Goal: Book appointment/travel/reservation

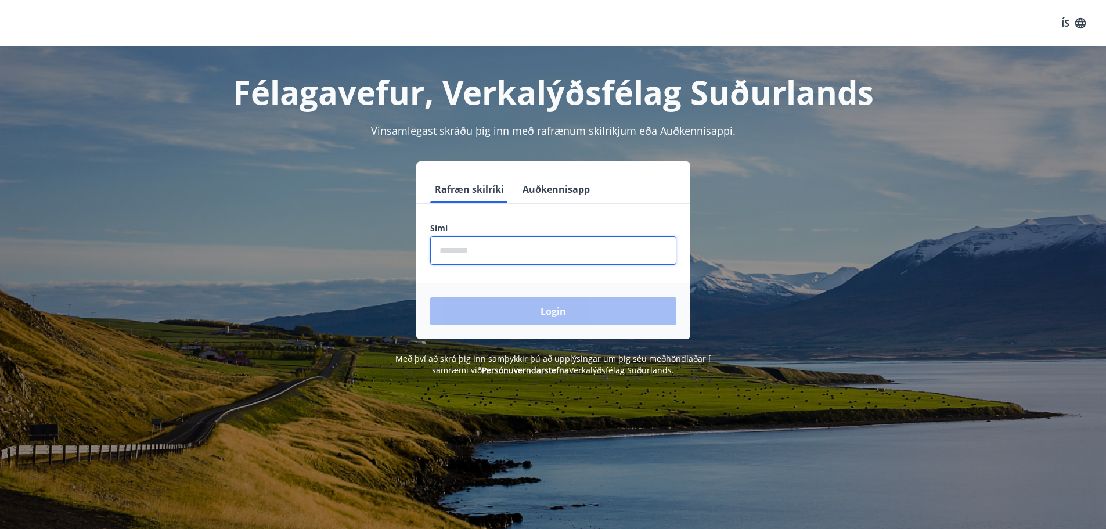
click at [494, 248] on input "phone" at bounding box center [553, 250] width 246 height 28
type input "********"
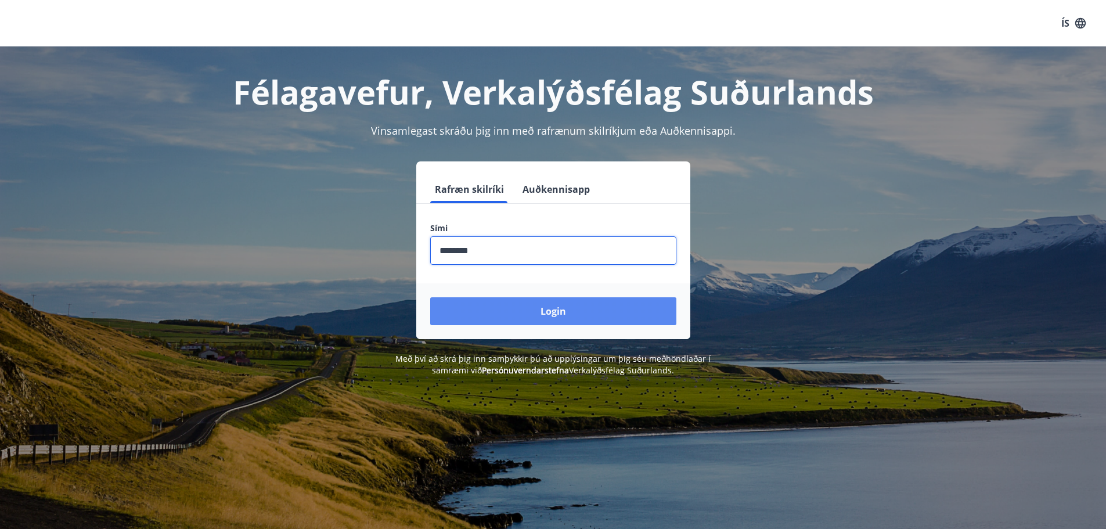
click at [554, 310] on button "Login" at bounding box center [553, 311] width 246 height 28
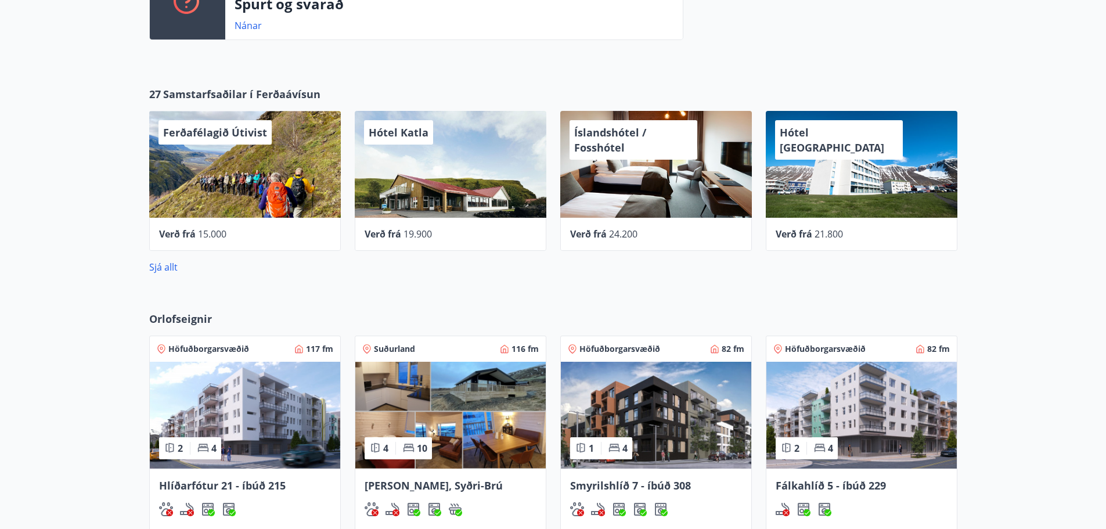
scroll to position [465, 0]
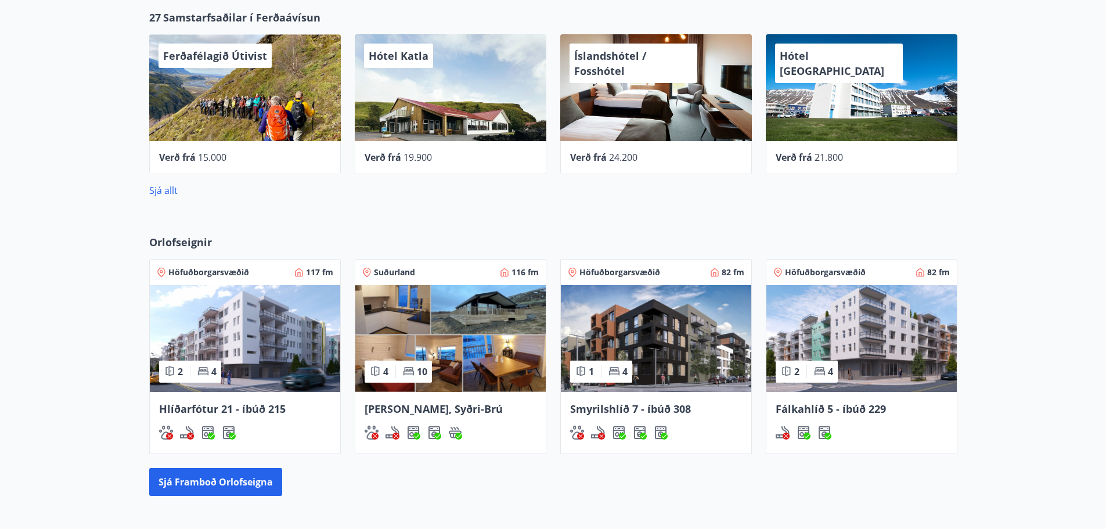
click at [244, 355] on img at bounding box center [245, 338] width 190 height 107
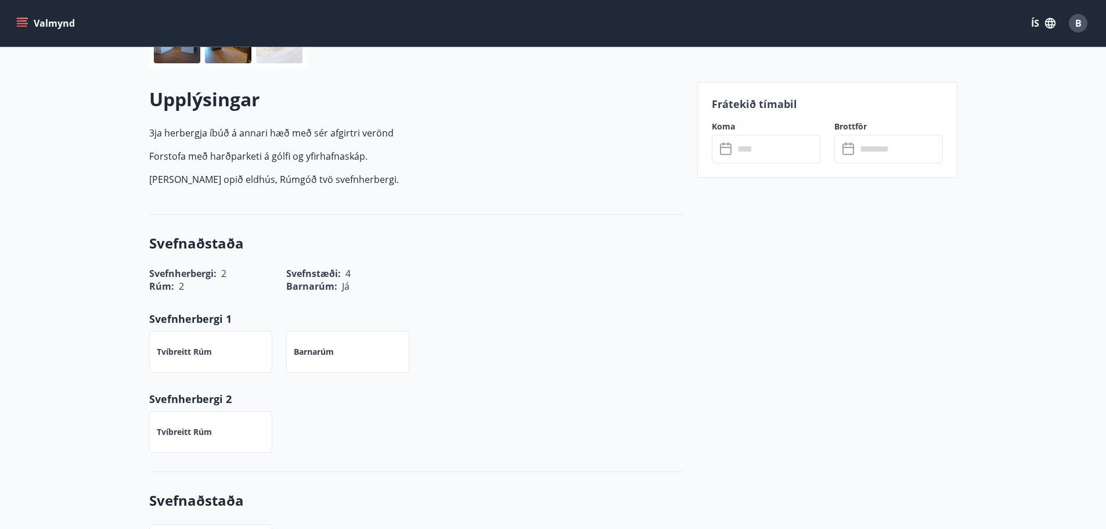
scroll to position [290, 0]
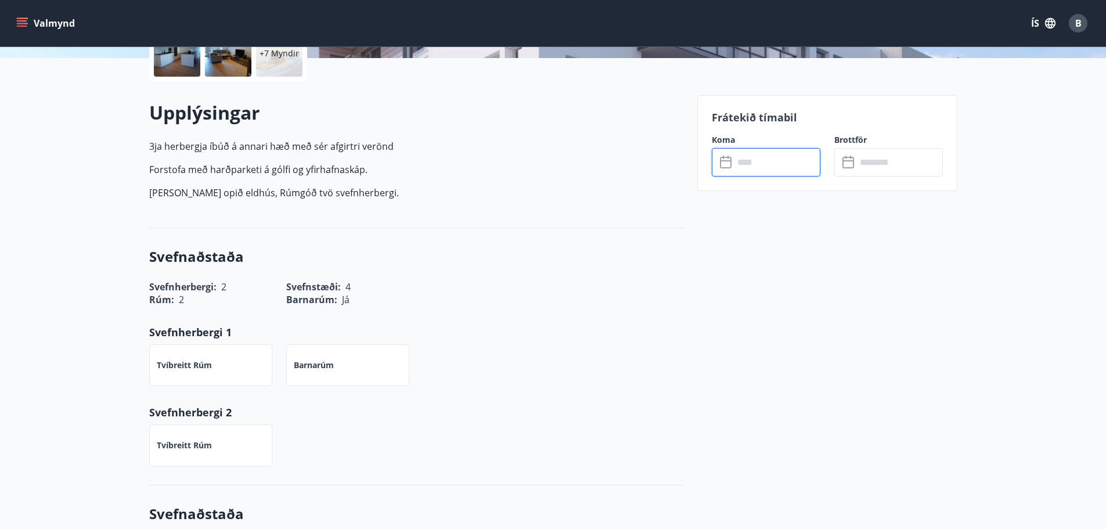
click at [792, 161] on input "text" at bounding box center [777, 162] width 87 height 28
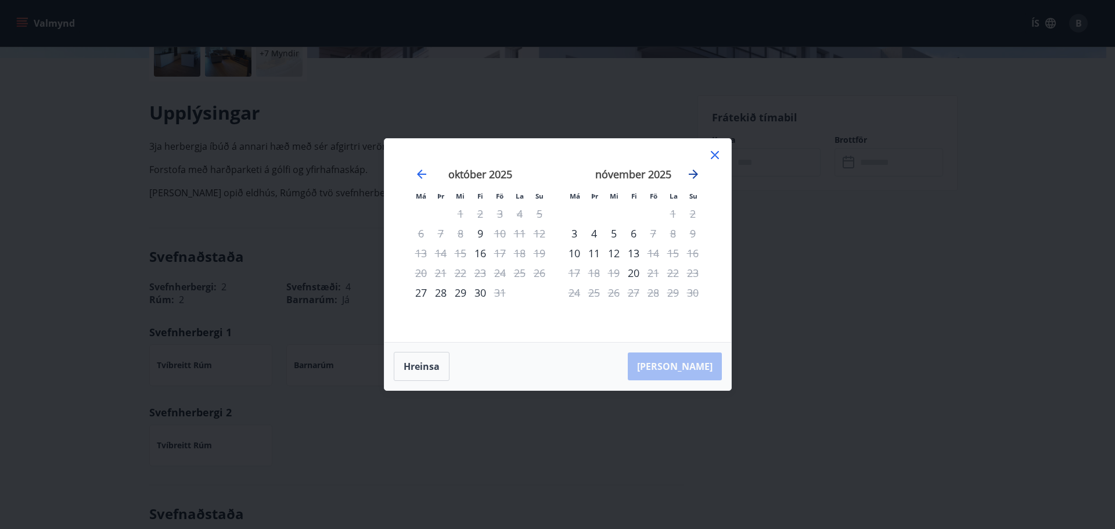
click at [698, 171] on icon "Move forward to switch to the next month." at bounding box center [693, 174] width 14 height 14
click at [715, 155] on icon at bounding box center [715, 155] width 14 height 14
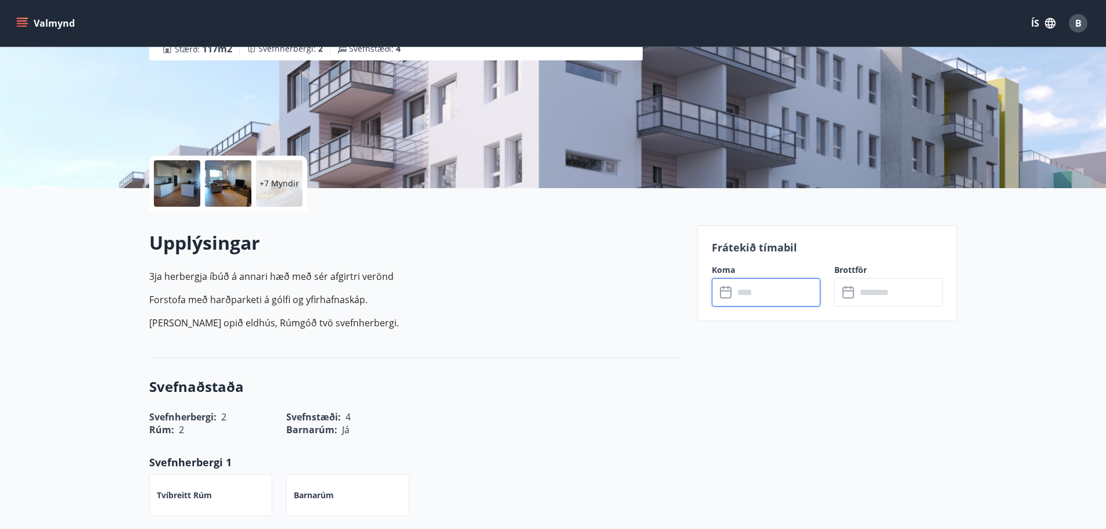
scroll to position [0, 0]
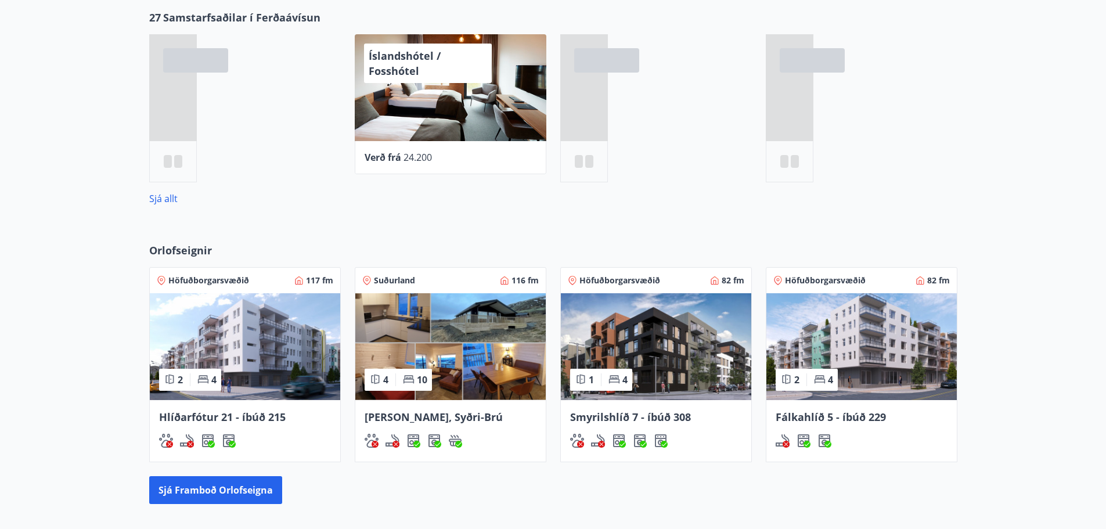
scroll to position [499, 0]
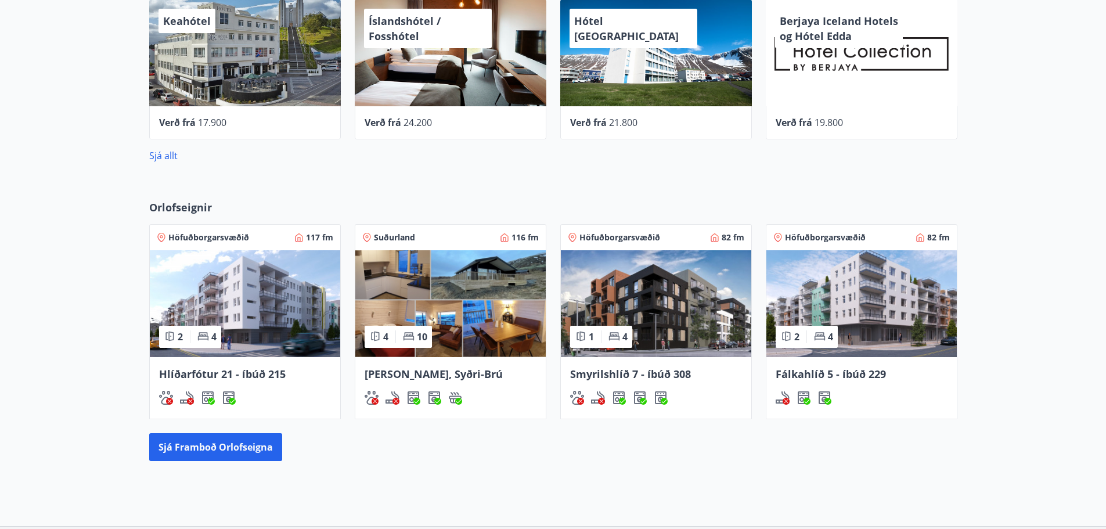
click at [680, 290] on img at bounding box center [656, 303] width 190 height 107
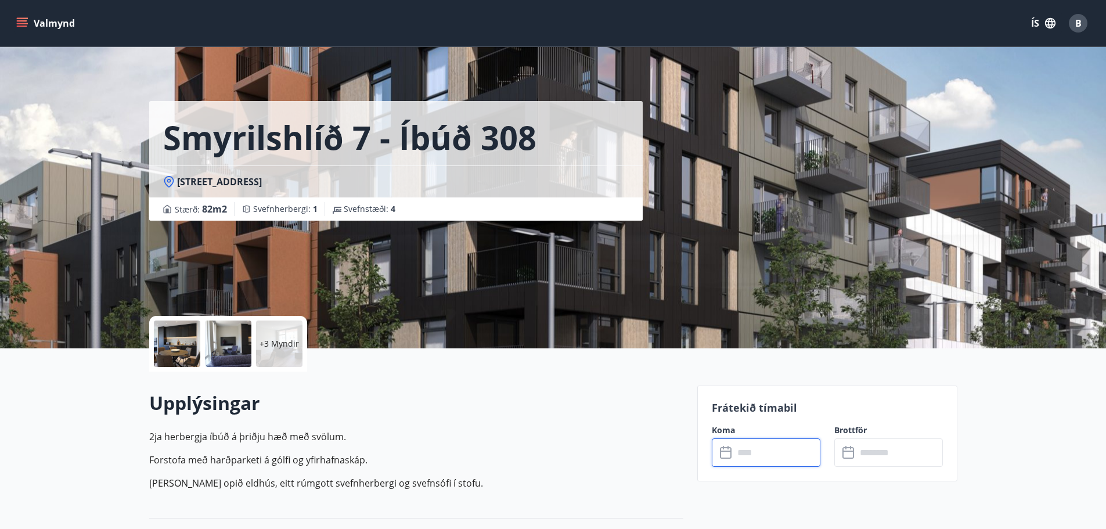
click at [786, 456] on input "text" at bounding box center [777, 452] width 87 height 28
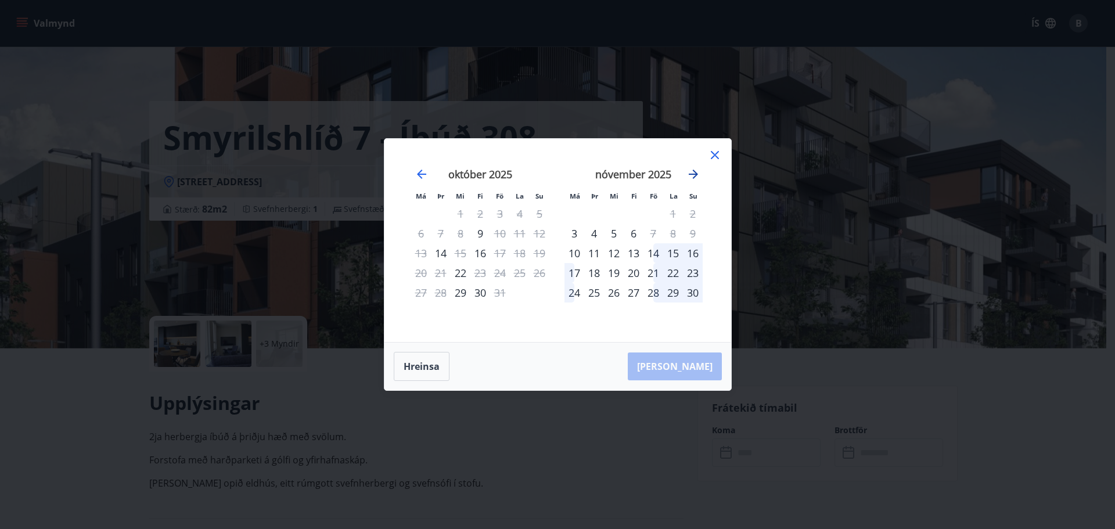
click at [696, 172] on icon "Move forward to switch to the next month." at bounding box center [693, 174] width 14 height 14
click at [711, 156] on icon at bounding box center [715, 155] width 14 height 14
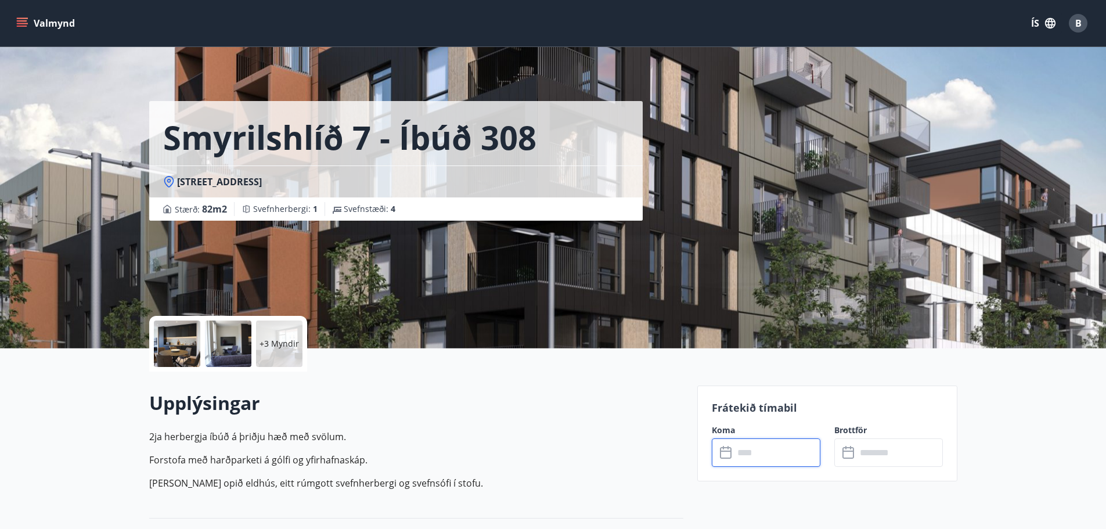
drag, startPoint x: 789, startPoint y: 441, endPoint x: 782, endPoint y: 449, distance: 11.2
click at [782, 449] on input "text" at bounding box center [777, 452] width 87 height 28
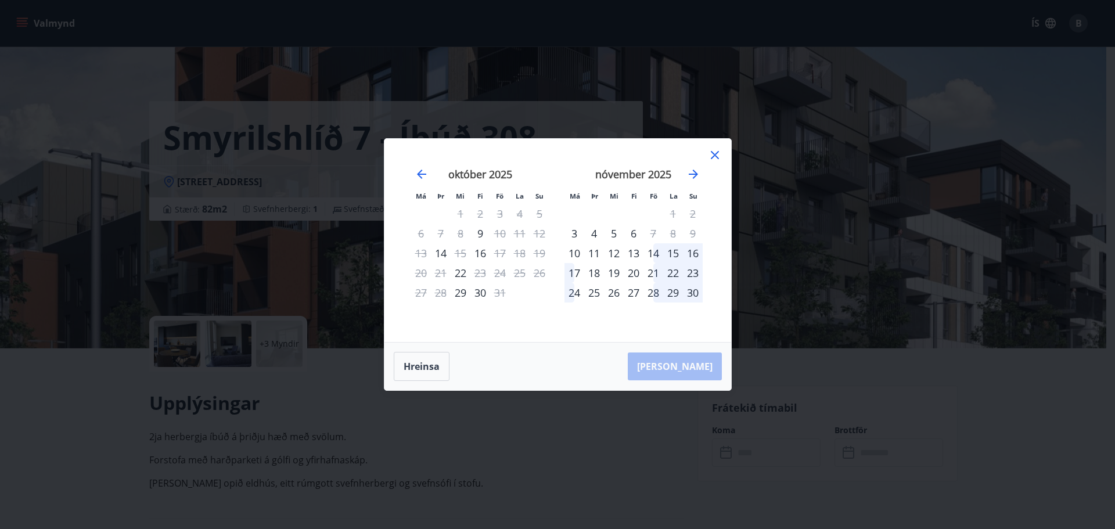
click at [713, 154] on icon at bounding box center [715, 155] width 14 height 14
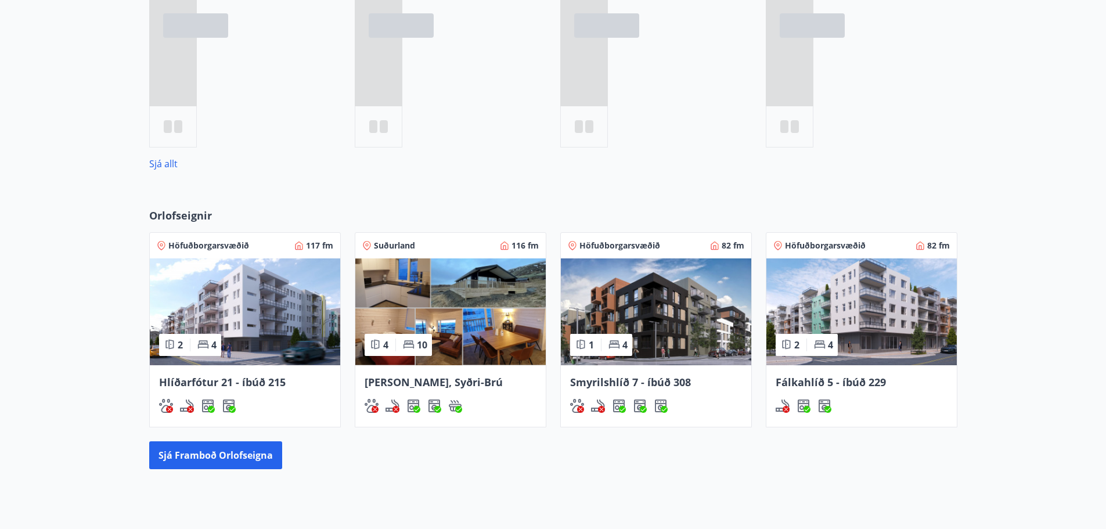
scroll to position [534, 0]
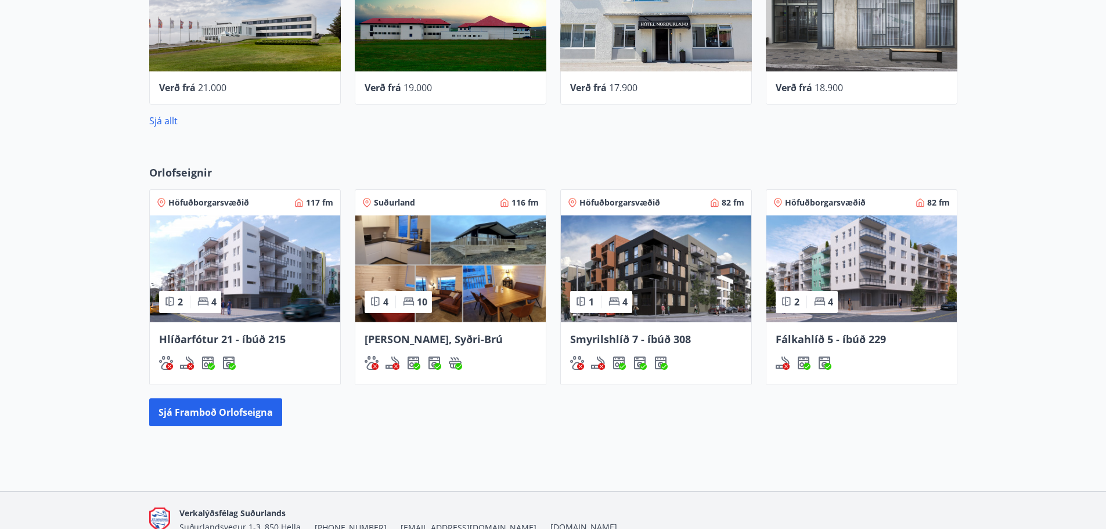
click at [847, 261] on img at bounding box center [862, 268] width 190 height 107
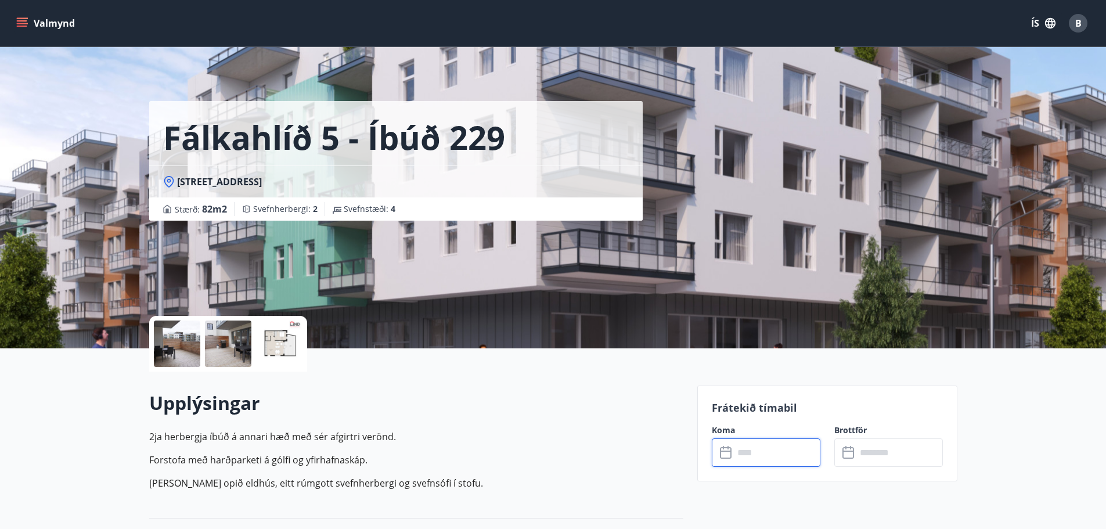
click at [773, 447] on input "text" at bounding box center [777, 452] width 87 height 28
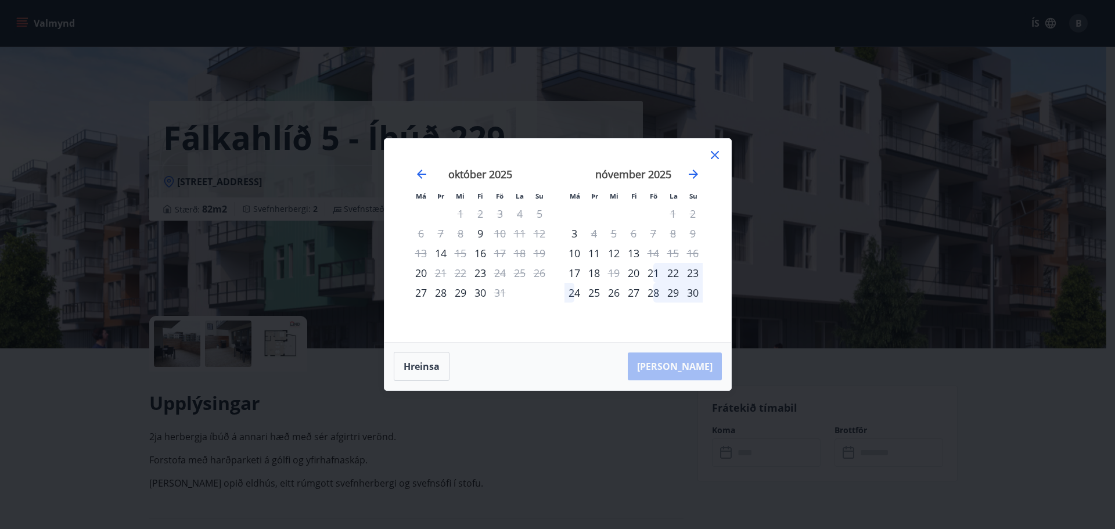
click at [716, 156] on icon at bounding box center [715, 155] width 14 height 14
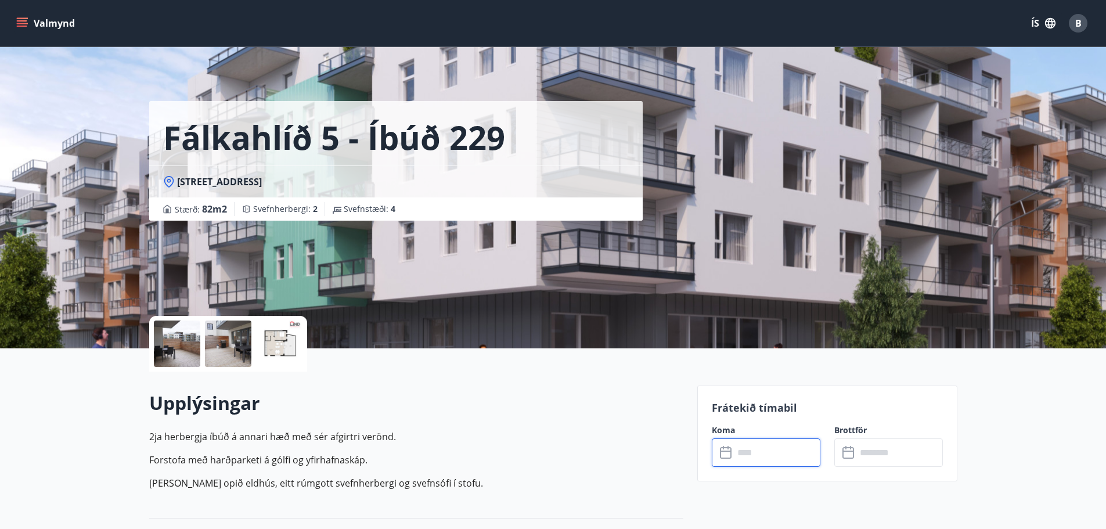
click at [787, 449] on input "text" at bounding box center [777, 452] width 87 height 28
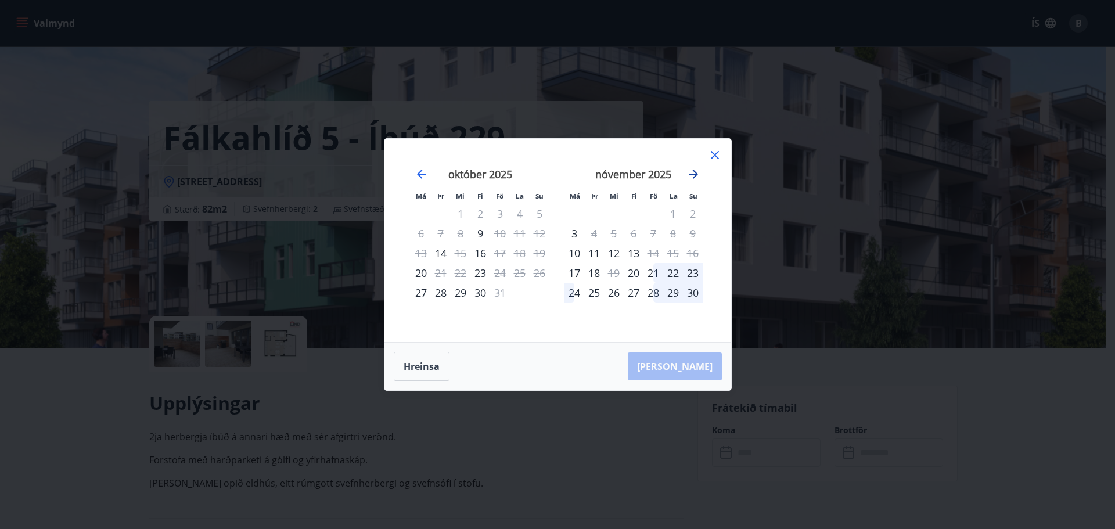
click at [692, 176] on icon "Move forward to switch to the next month." at bounding box center [693, 174] width 14 height 14
click at [717, 153] on icon at bounding box center [715, 155] width 8 height 8
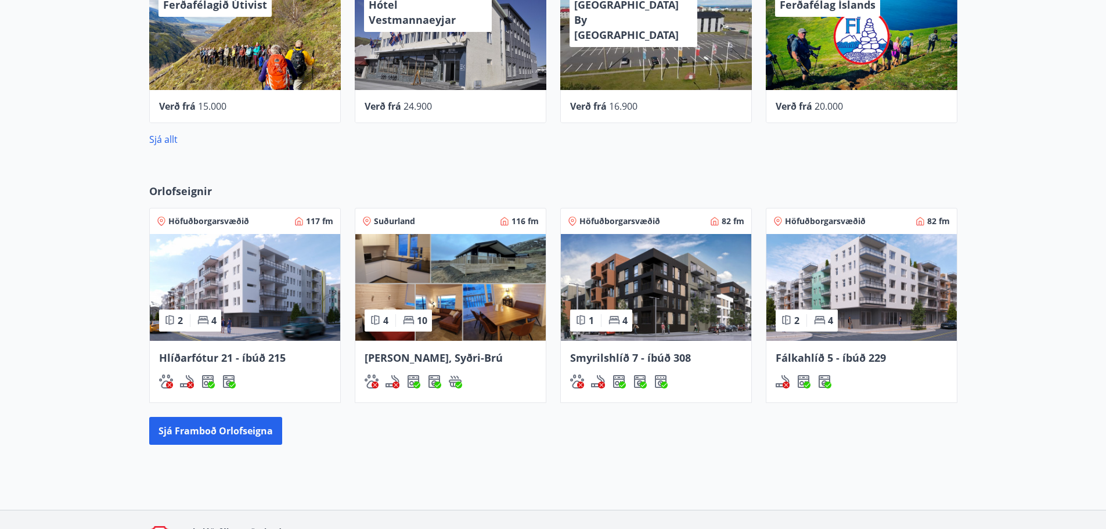
scroll to position [536, 0]
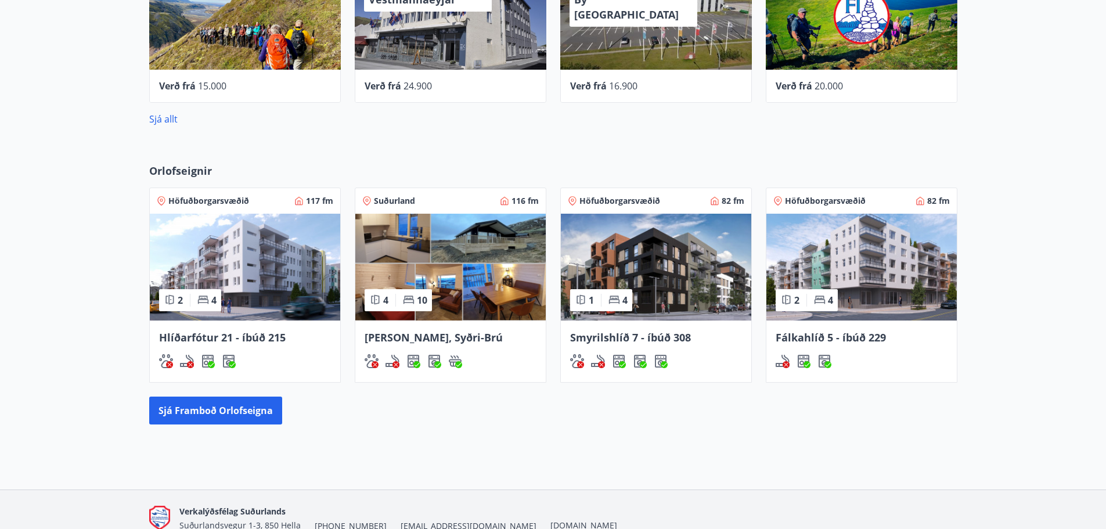
click at [443, 278] on img at bounding box center [450, 267] width 190 height 107
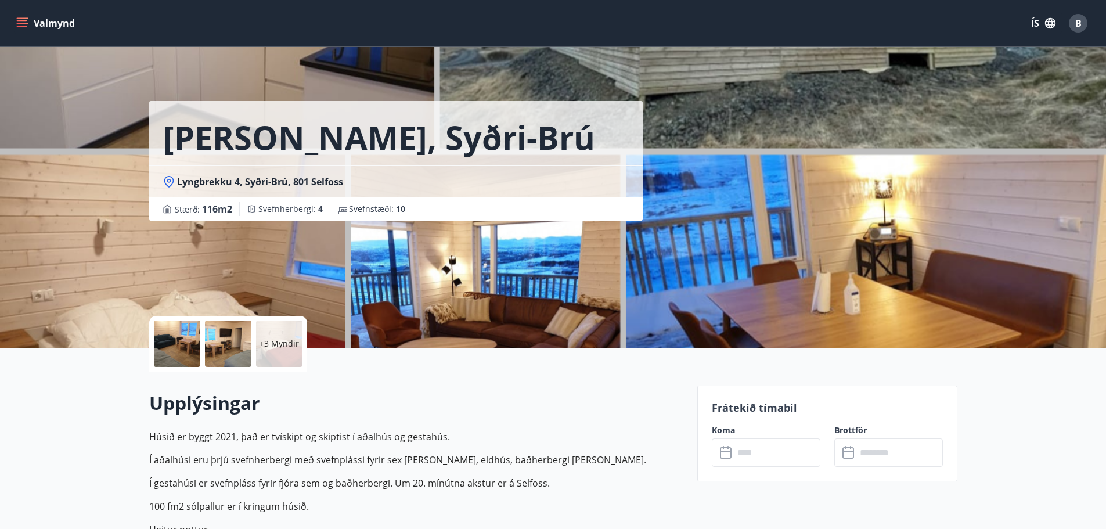
click at [772, 455] on input "text" at bounding box center [777, 452] width 87 height 28
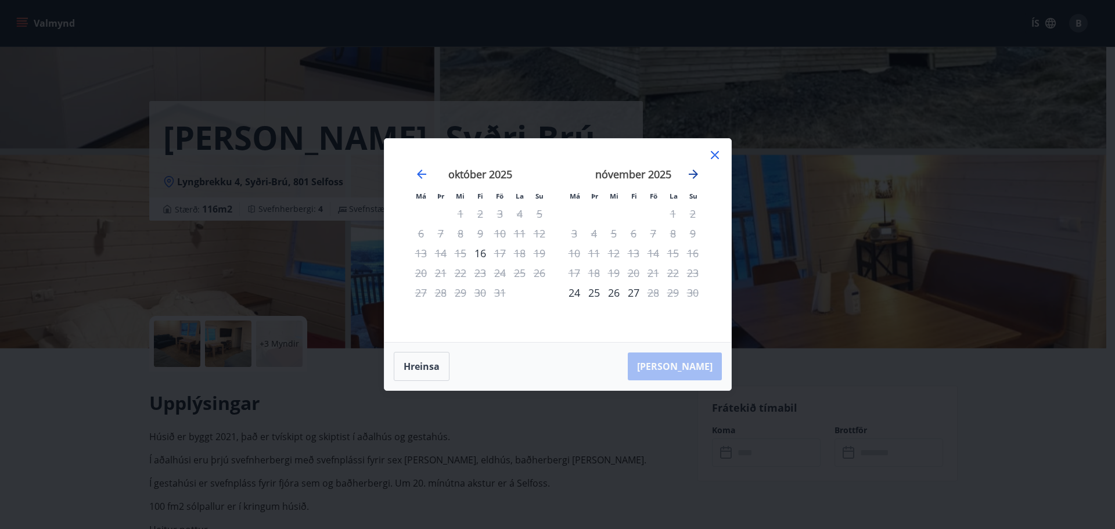
click at [692, 177] on icon "Move forward to switch to the next month." at bounding box center [693, 174] width 14 height 14
click at [693, 177] on icon "Move forward to switch to the next month." at bounding box center [693, 174] width 14 height 14
click at [693, 177] on icon "Move forward to switch to the next month." at bounding box center [693, 174] width 9 height 9
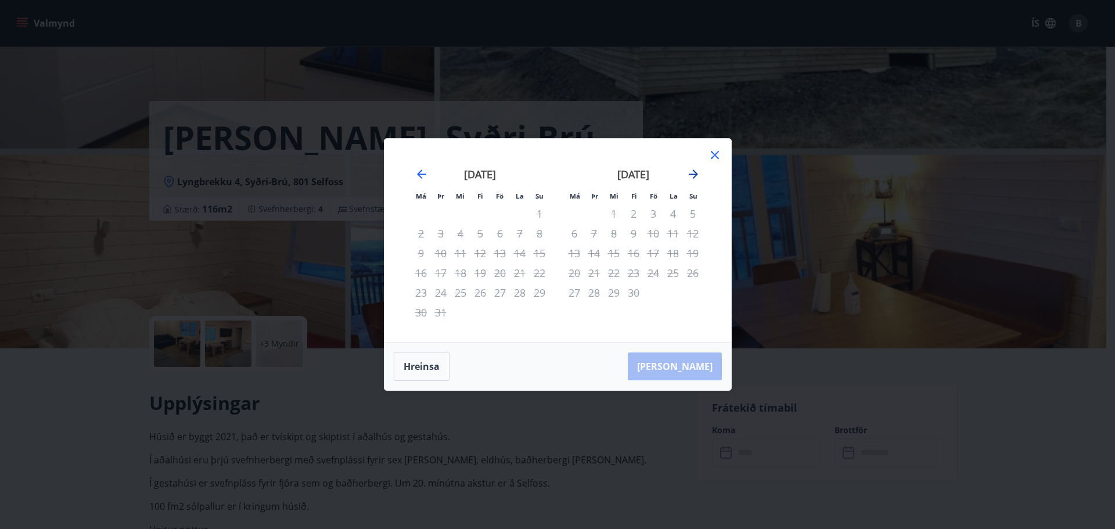
click at [694, 177] on icon "Move forward to switch to the next month." at bounding box center [693, 174] width 9 height 9
click at [426, 171] on icon "Move backward to switch to the previous month." at bounding box center [422, 174] width 14 height 14
click at [429, 171] on div "janúar 2026 1 2 3 4 5 6 7 8 9 10 11 12 13 14 15 16 17 18 19 20 21 22 23 24 25 2…" at bounding box center [557, 240] width 318 height 175
click at [420, 172] on icon "Move backward to switch to the previous month." at bounding box center [422, 174] width 14 height 14
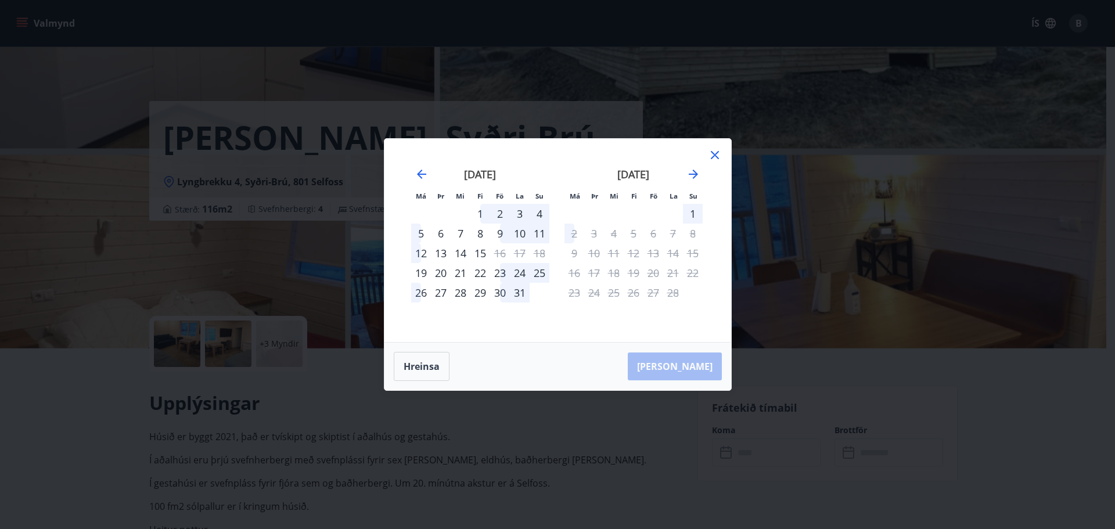
click at [714, 160] on icon at bounding box center [715, 155] width 14 height 14
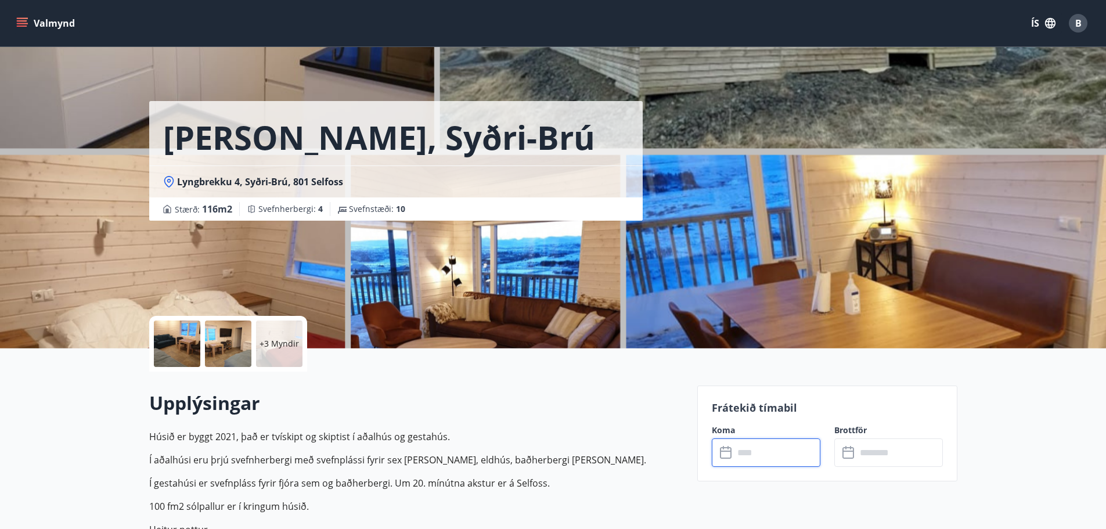
click at [776, 461] on input "text" at bounding box center [777, 452] width 87 height 28
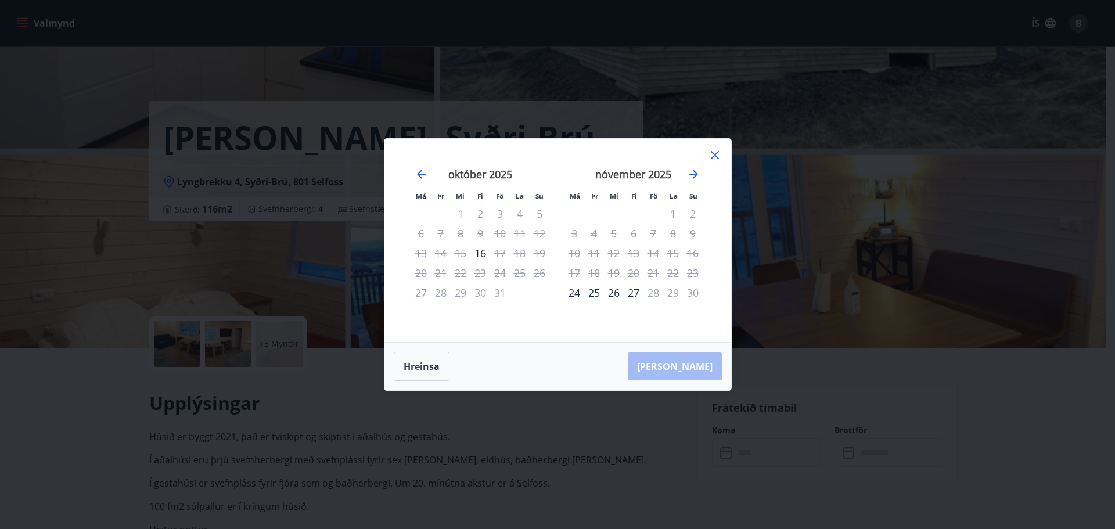
click at [713, 154] on icon at bounding box center [715, 155] width 14 height 14
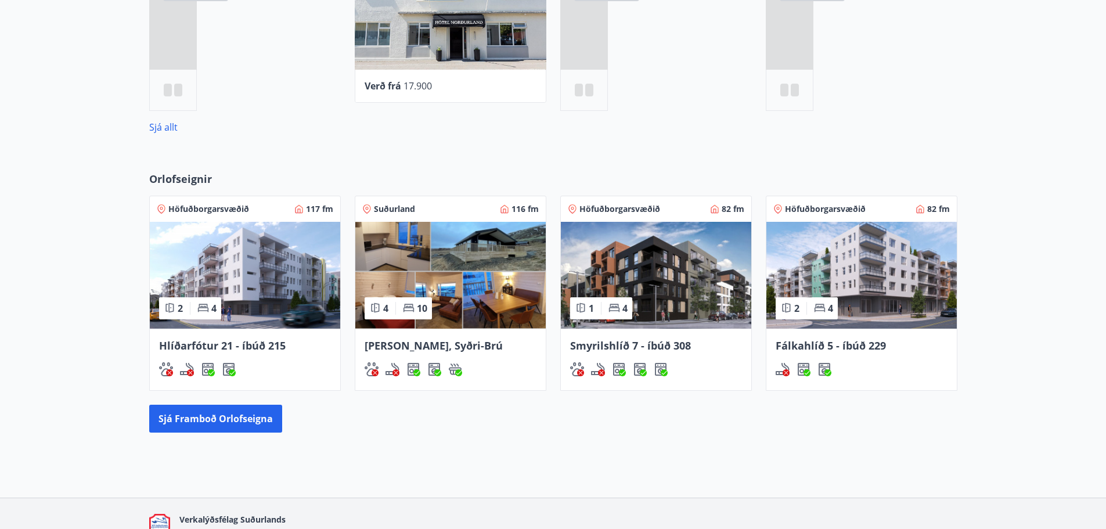
scroll to position [571, 0]
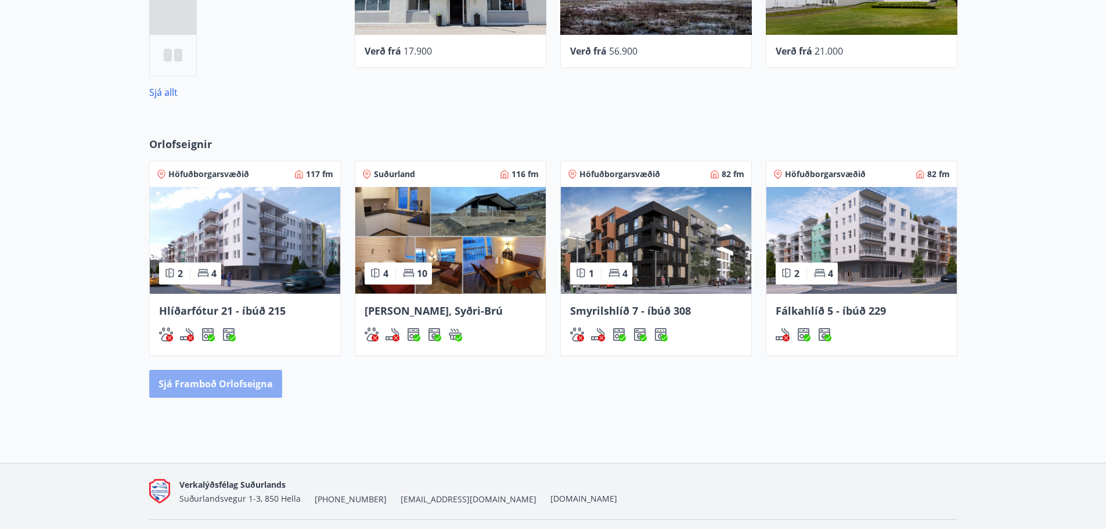
click at [196, 377] on button "Sjá framboð orlofseigna" at bounding box center [215, 384] width 133 height 28
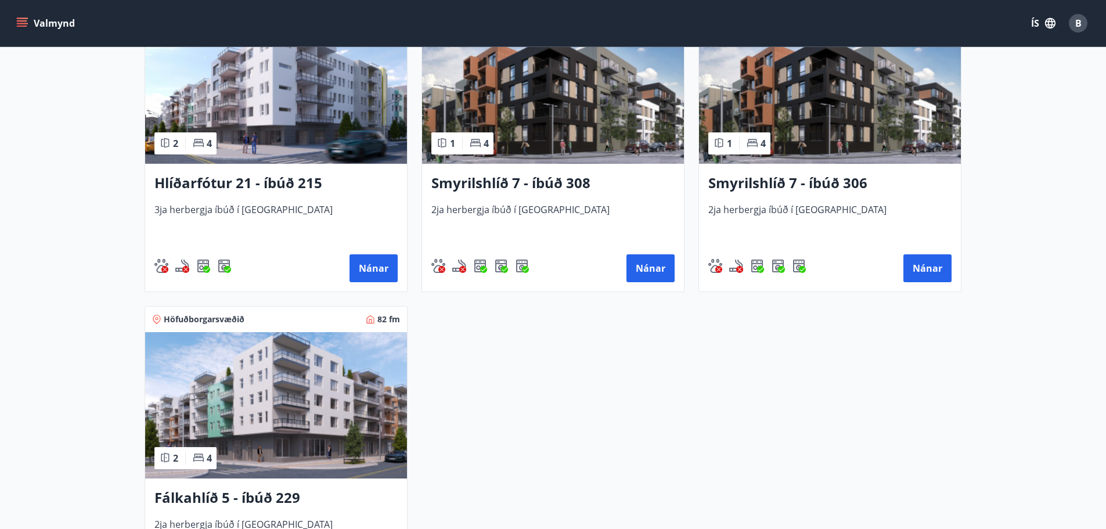
scroll to position [523, 0]
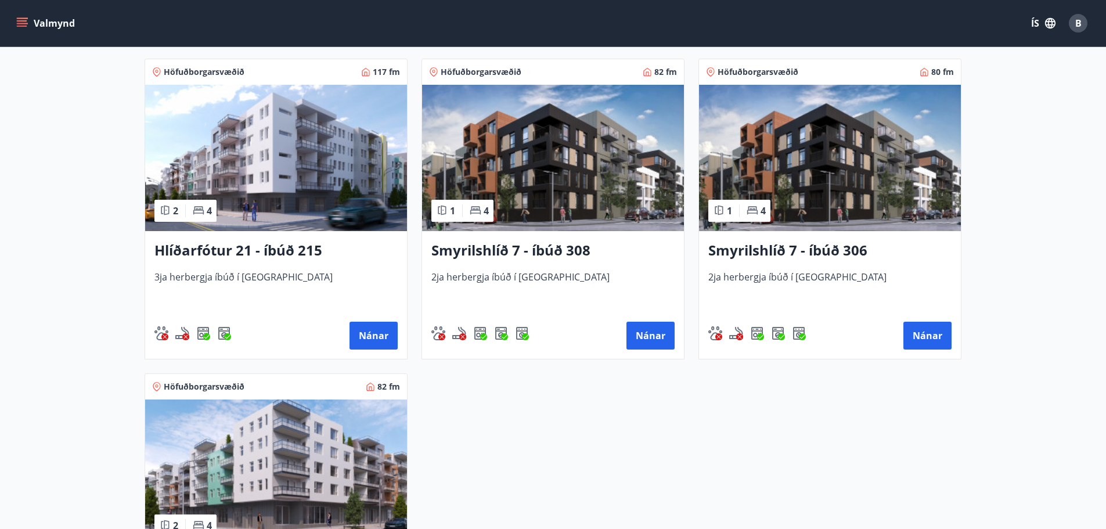
click at [861, 175] on img at bounding box center [830, 158] width 262 height 146
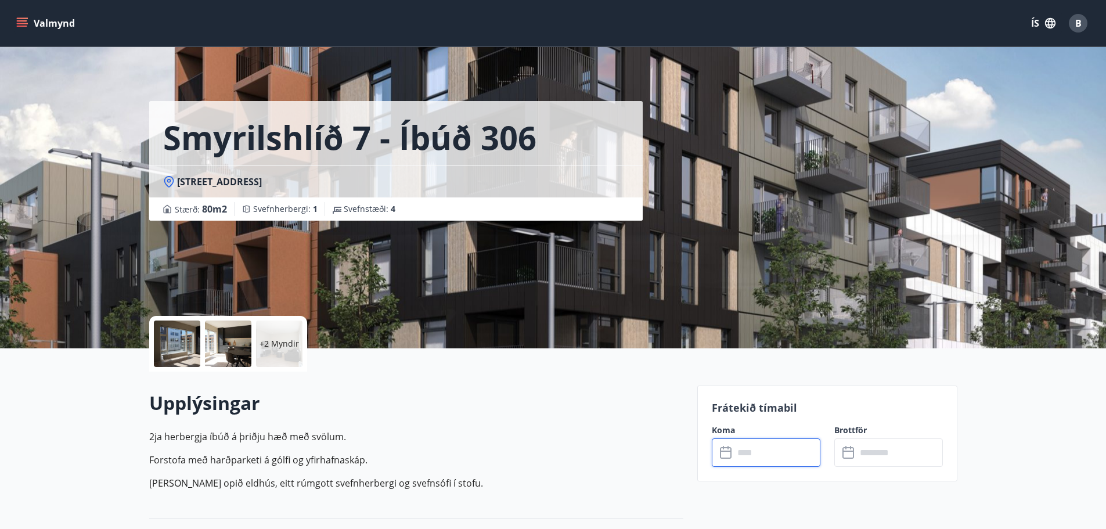
click at [763, 454] on input "text" at bounding box center [777, 452] width 87 height 28
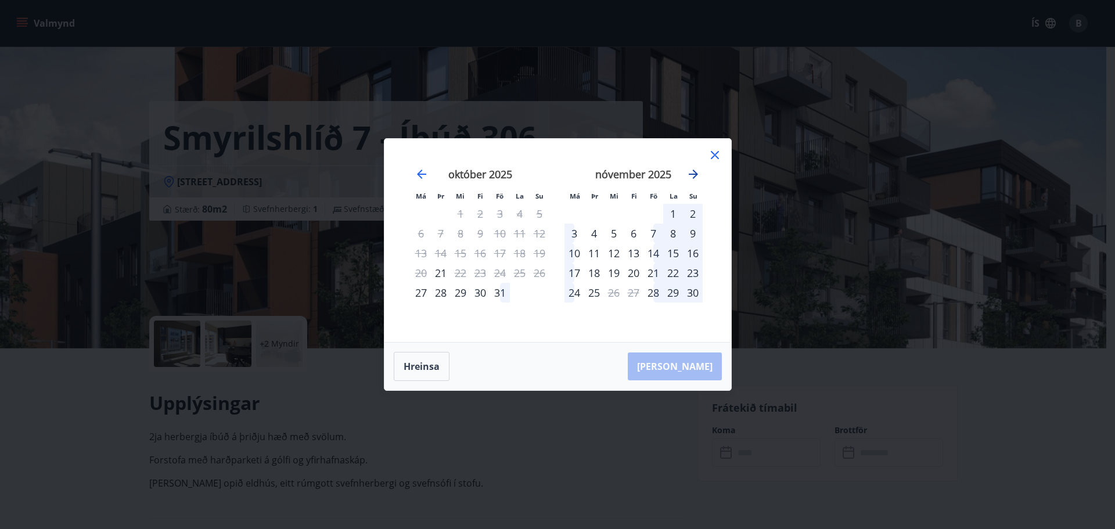
click at [691, 170] on icon "Move forward to switch to the next month." at bounding box center [693, 174] width 14 height 14
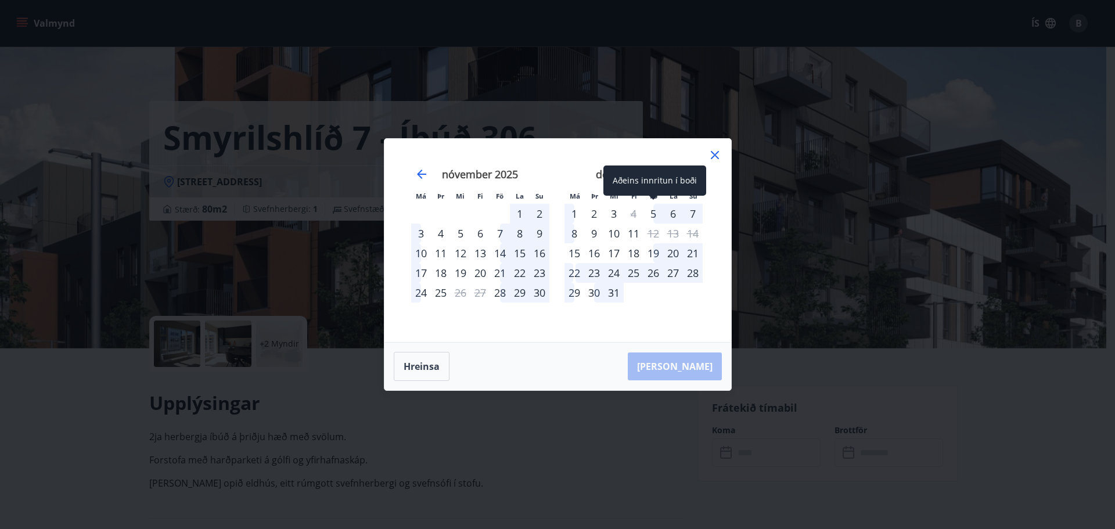
click at [652, 213] on div "5" at bounding box center [653, 214] width 20 height 20
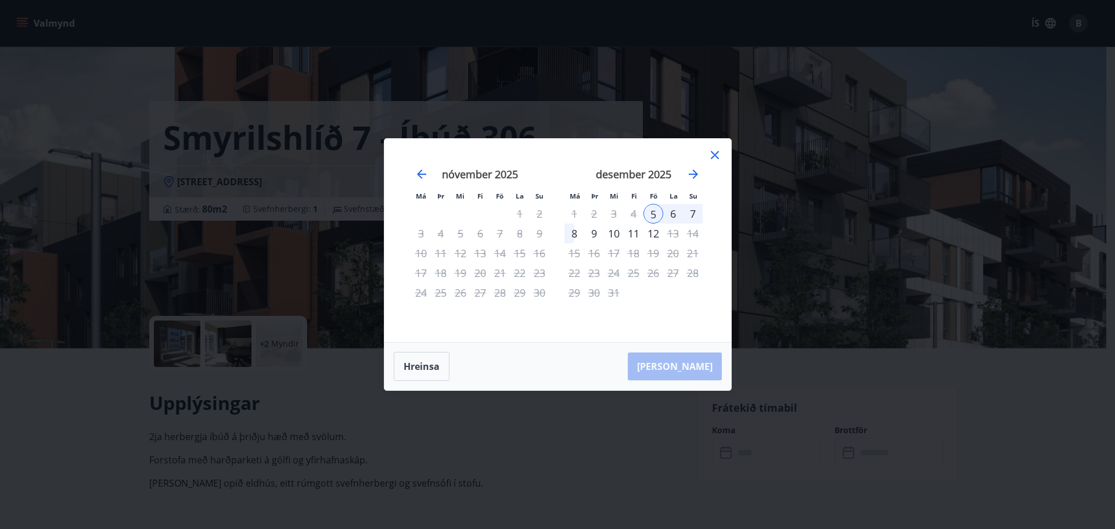
click at [674, 214] on div "6" at bounding box center [673, 214] width 20 height 20
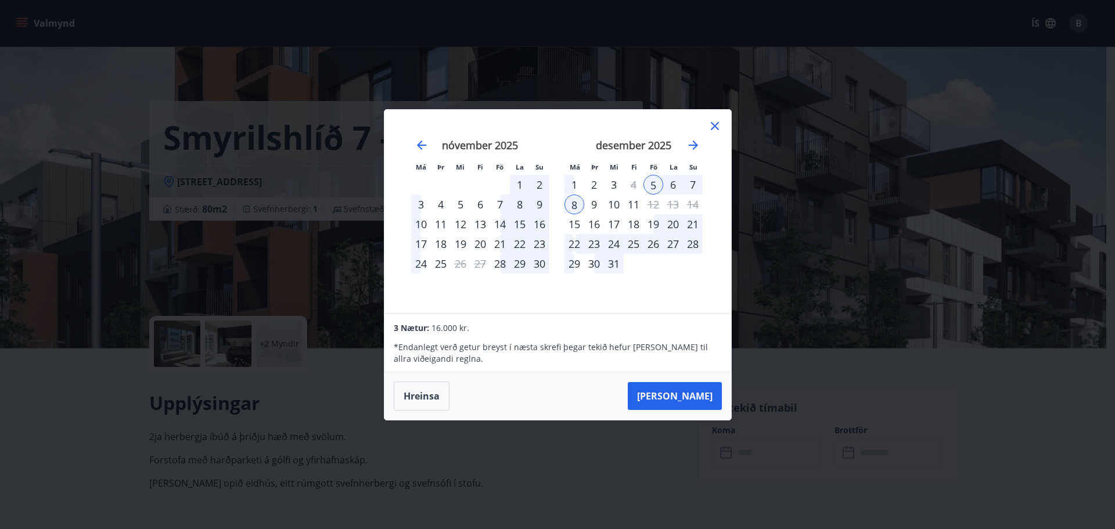
click at [674, 185] on div "6" at bounding box center [673, 185] width 20 height 20
click at [685, 390] on button "Taka Frá" at bounding box center [675, 396] width 94 height 28
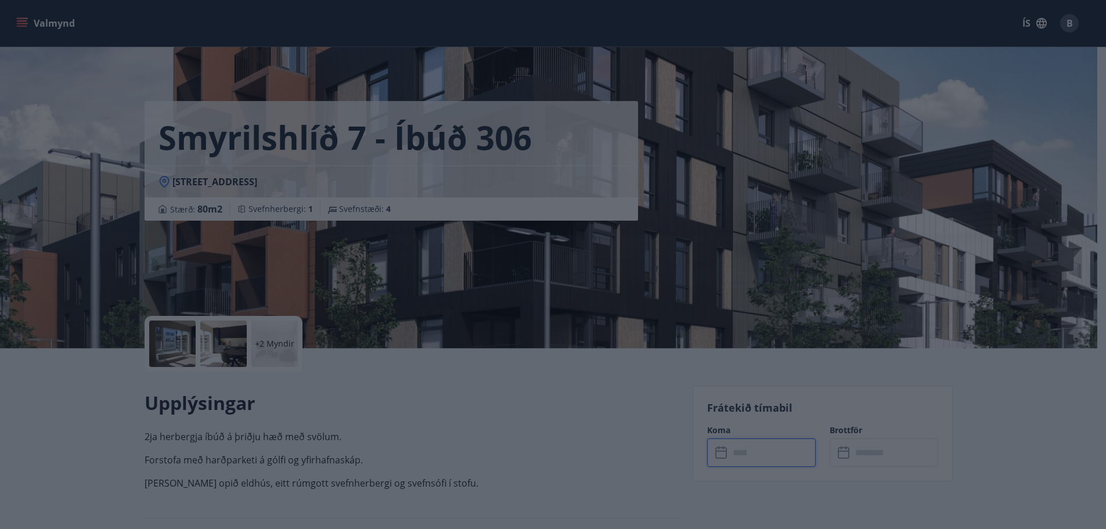
type input "******"
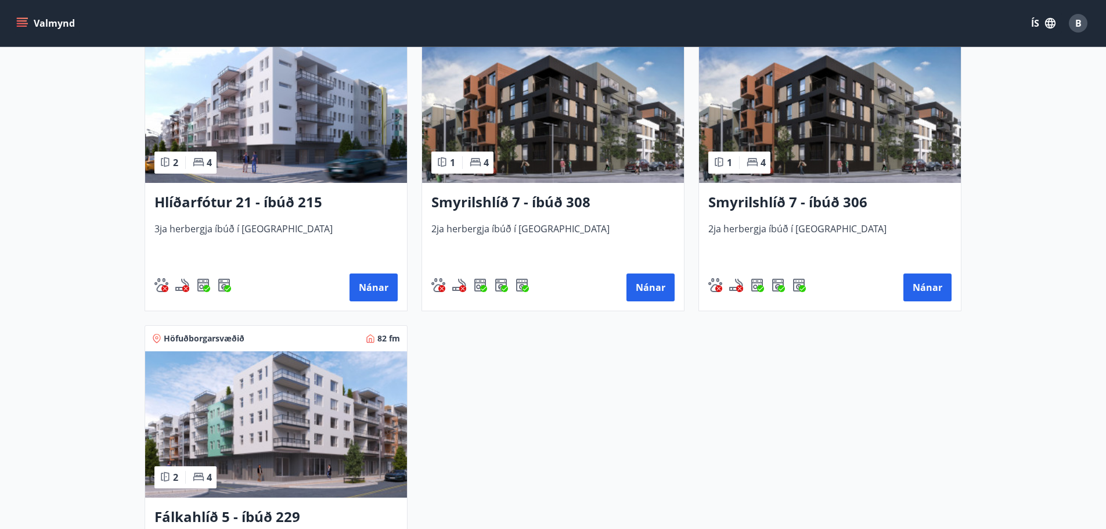
scroll to position [581, 0]
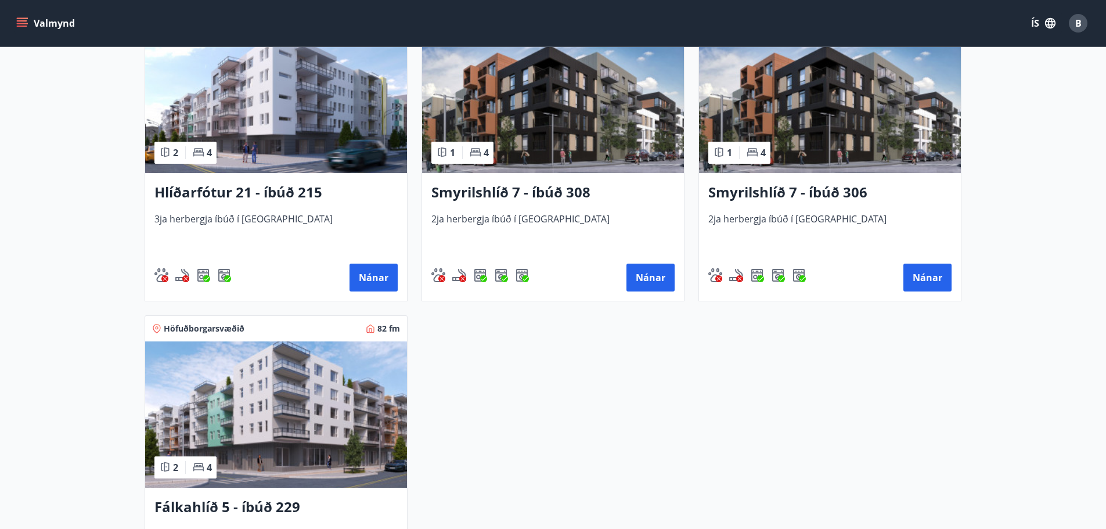
click at [490, 132] on img at bounding box center [553, 100] width 262 height 146
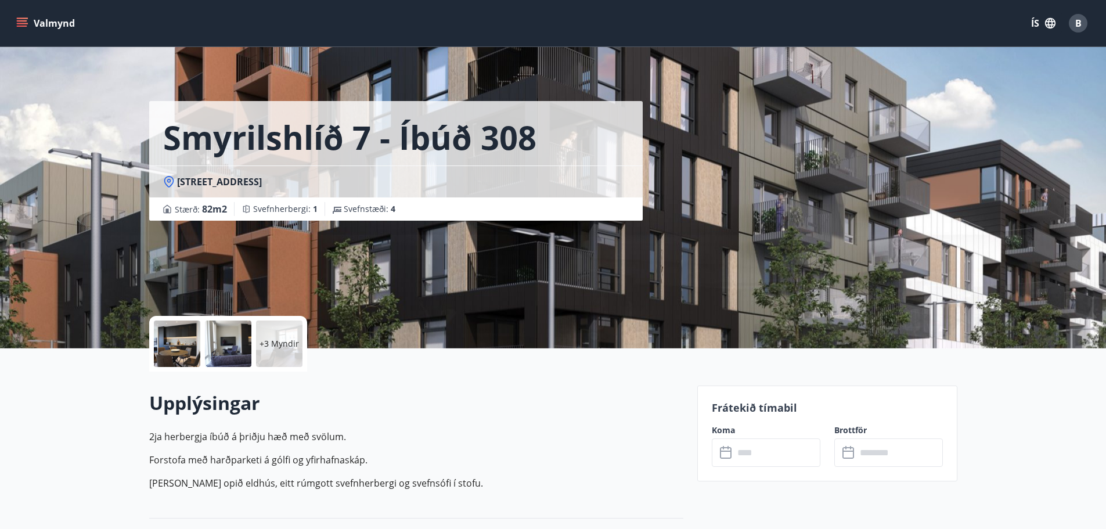
click at [797, 454] on input "text" at bounding box center [777, 452] width 87 height 28
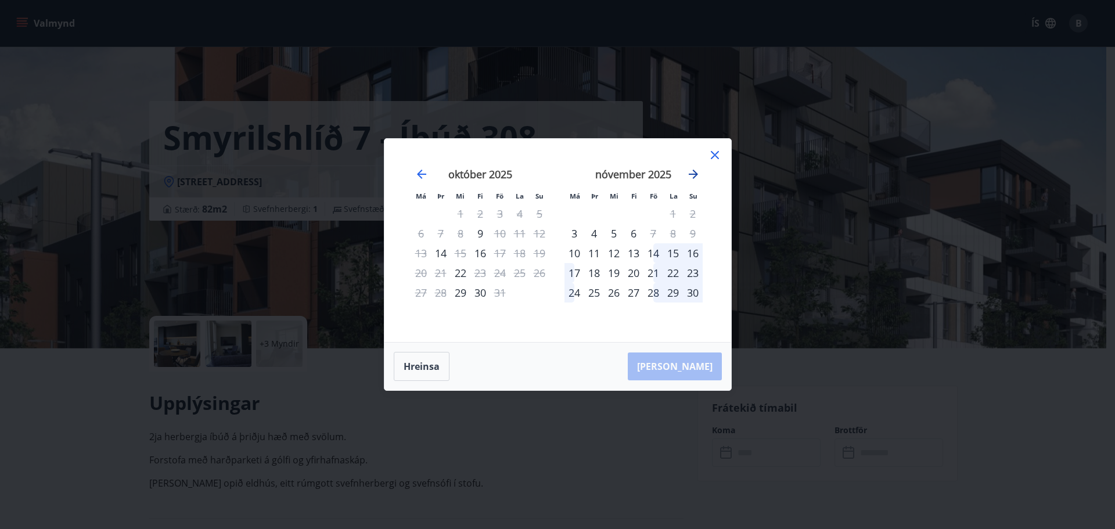
click at [695, 175] on icon "Move forward to switch to the next month." at bounding box center [693, 174] width 9 height 9
click at [715, 154] on icon at bounding box center [715, 155] width 14 height 14
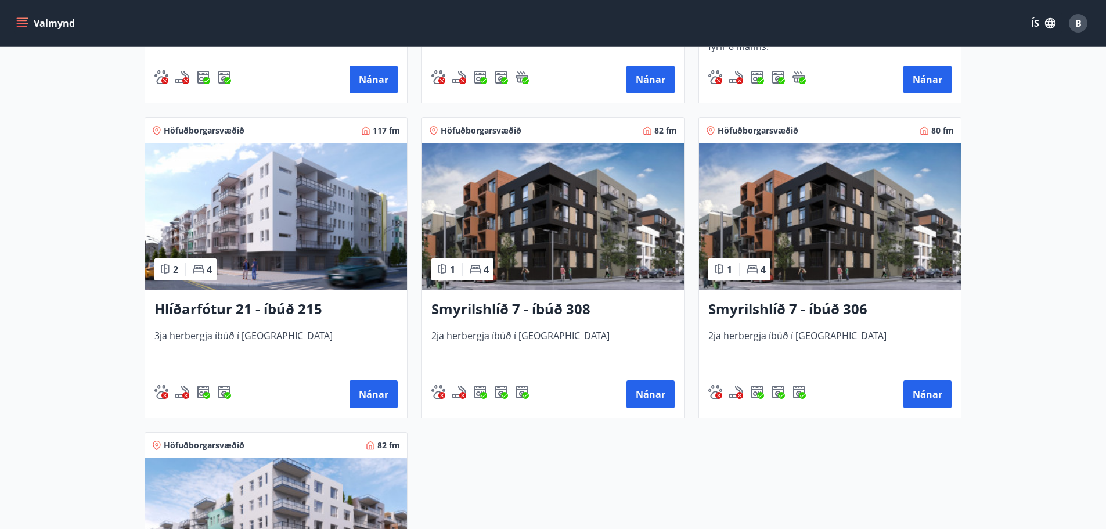
scroll to position [465, 0]
click at [256, 213] on img at bounding box center [276, 216] width 262 height 146
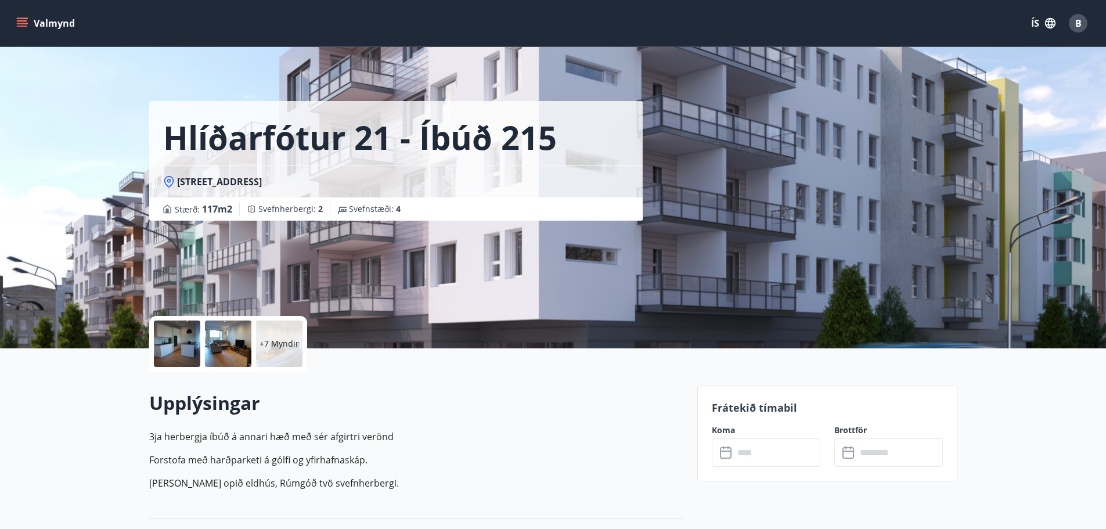
click at [758, 453] on input "text" at bounding box center [777, 452] width 87 height 28
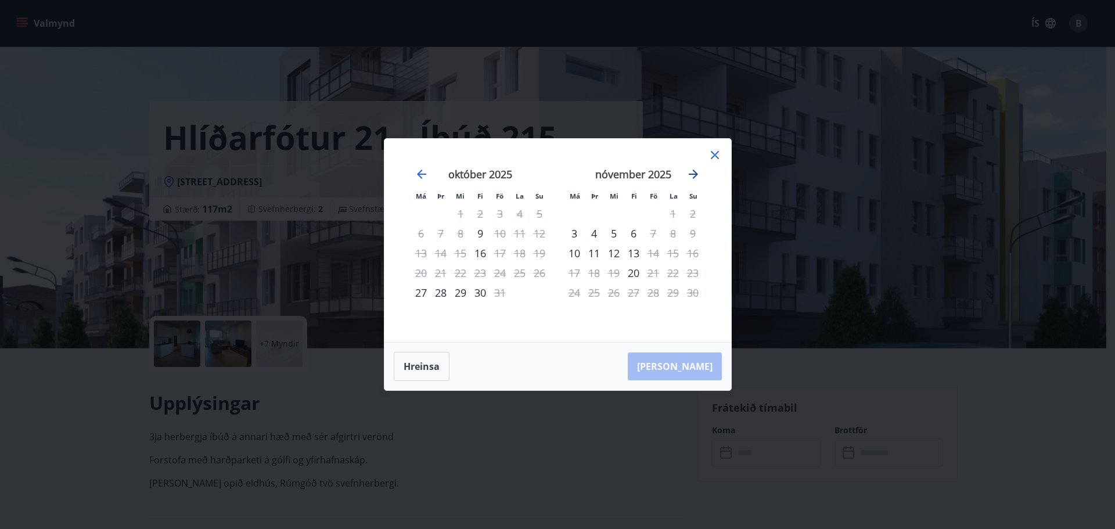
click at [694, 175] on icon "Move forward to switch to the next month." at bounding box center [693, 174] width 14 height 14
click at [714, 158] on icon at bounding box center [715, 155] width 14 height 14
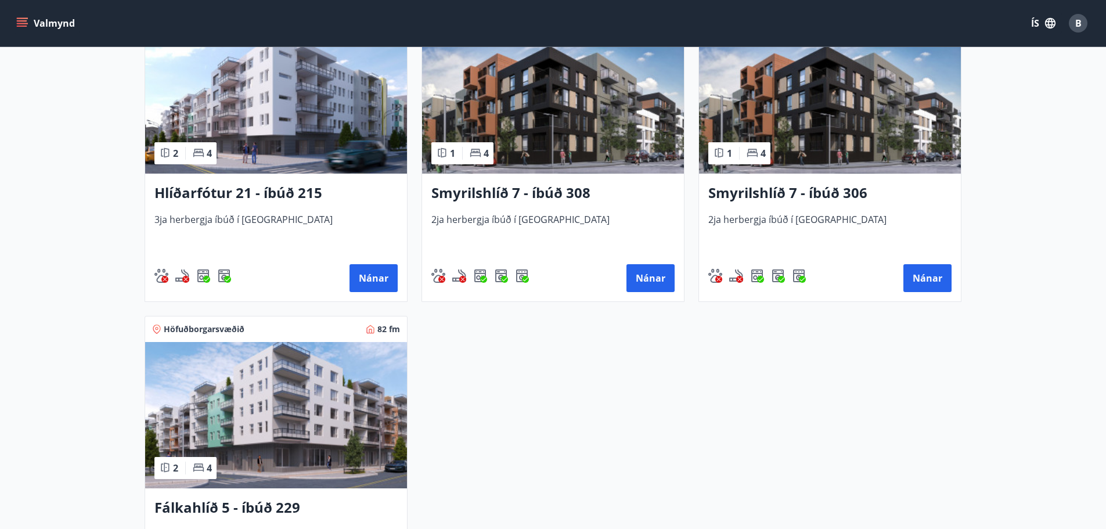
scroll to position [581, 0]
click at [270, 406] on img at bounding box center [276, 414] width 262 height 146
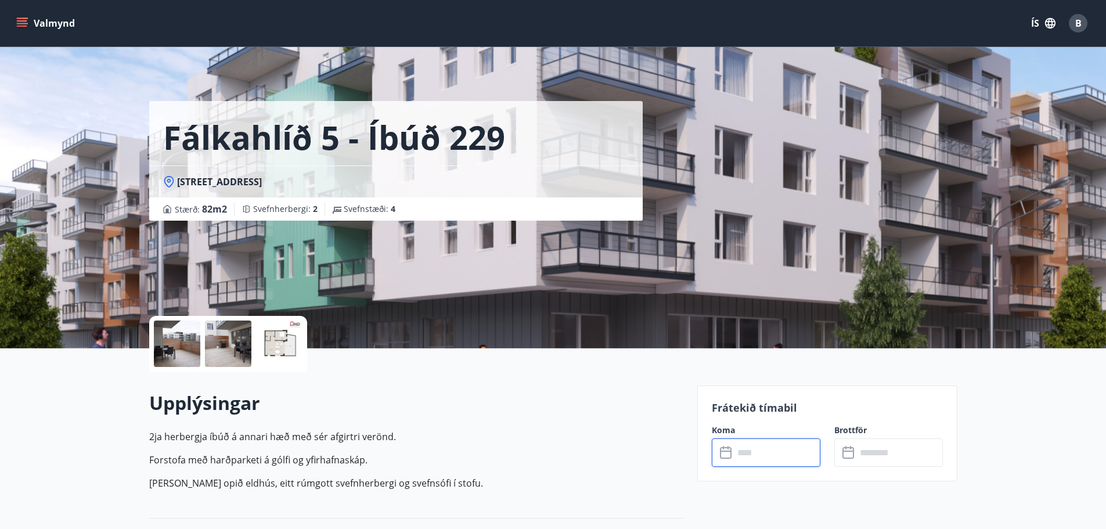
click at [772, 455] on input "text" at bounding box center [777, 452] width 87 height 28
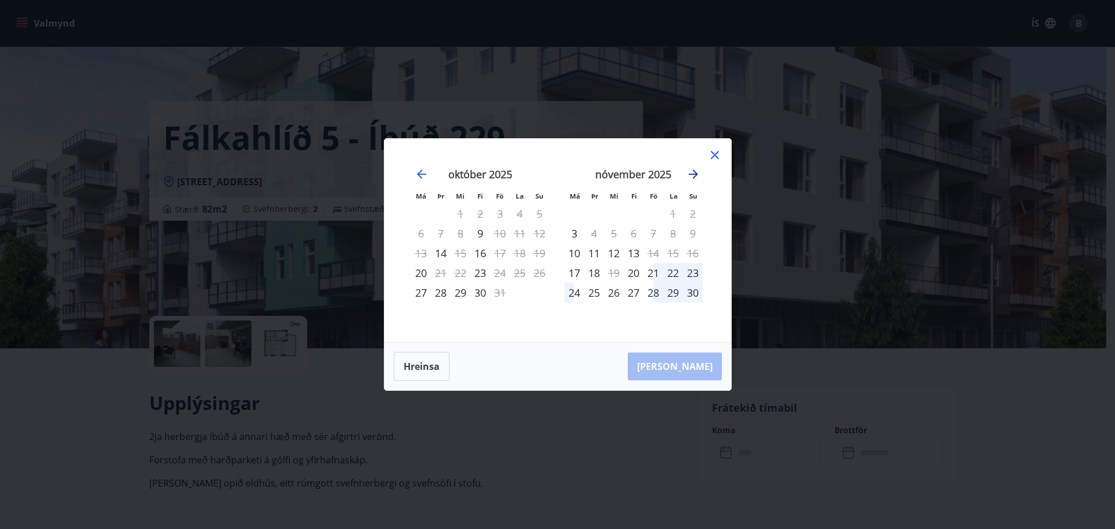
click at [692, 174] on icon "Move forward to switch to the next month." at bounding box center [693, 174] width 9 height 9
click at [711, 154] on icon at bounding box center [715, 155] width 14 height 14
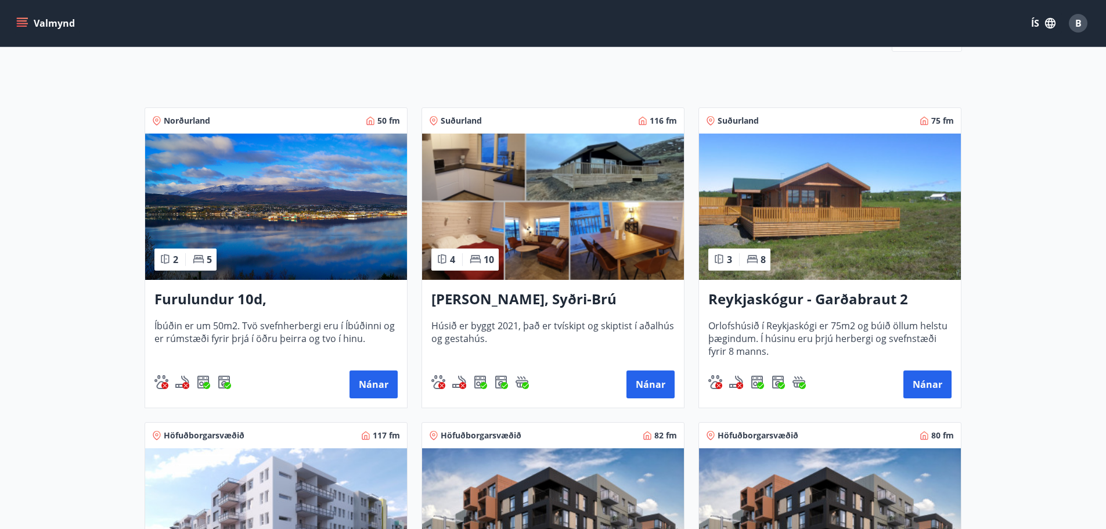
scroll to position [174, 0]
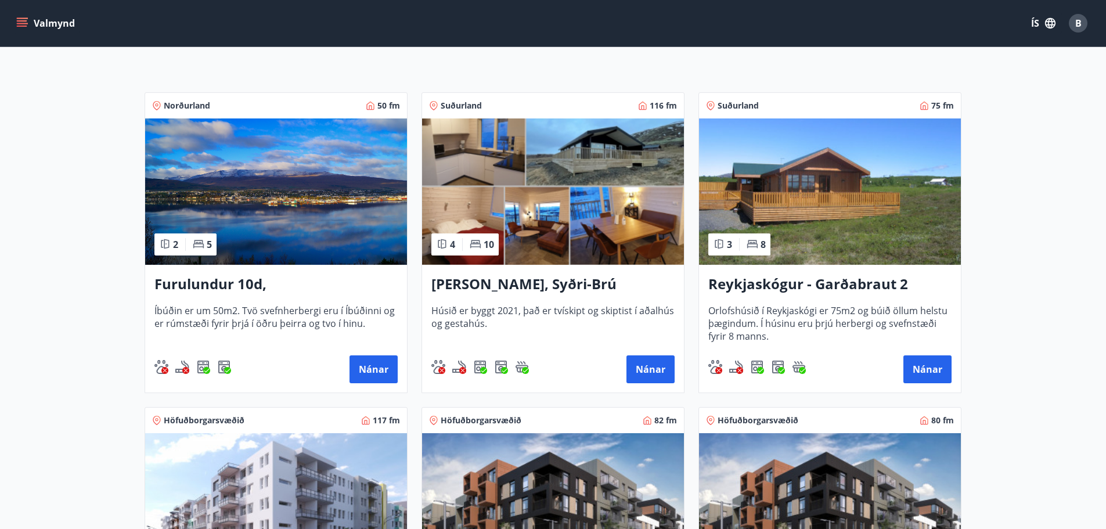
click at [826, 204] on img at bounding box center [830, 191] width 262 height 146
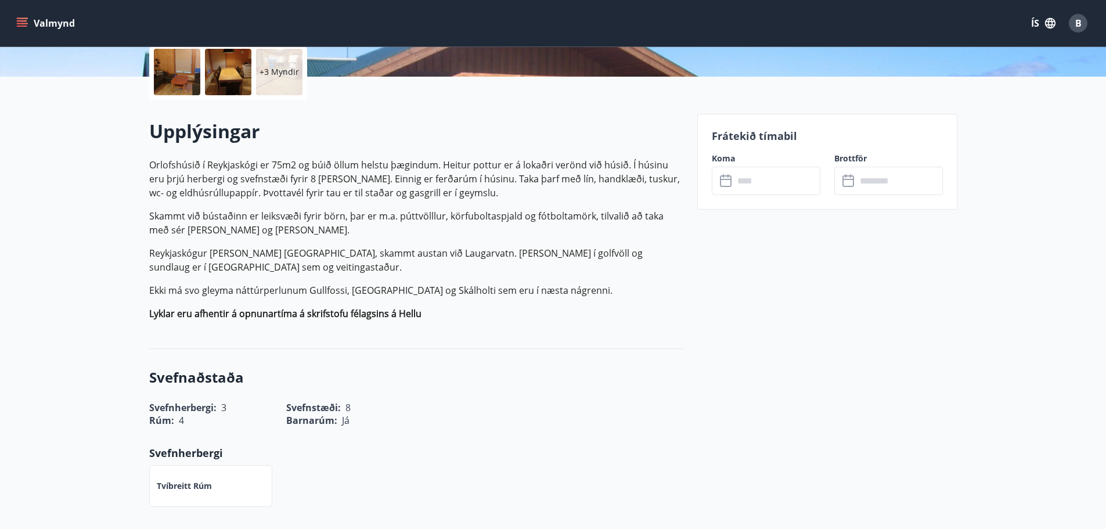
scroll to position [116, 0]
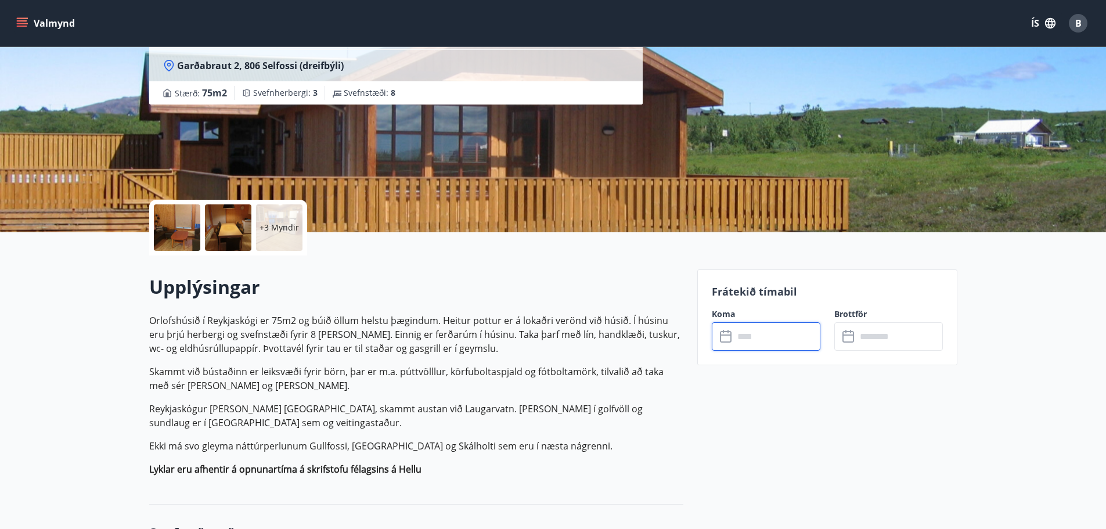
click at [777, 333] on input "text" at bounding box center [777, 336] width 87 height 28
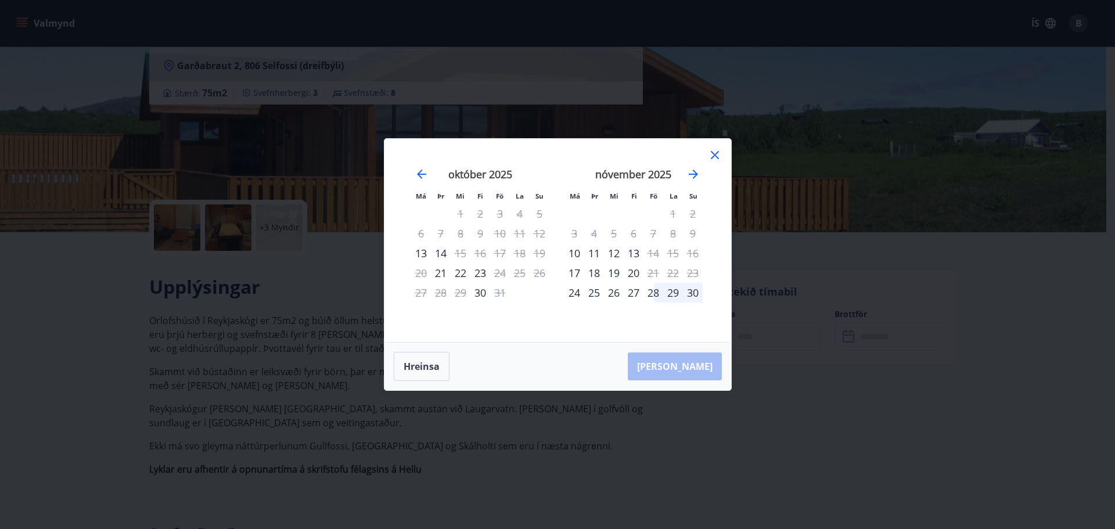
click at [714, 153] on icon at bounding box center [715, 155] width 14 height 14
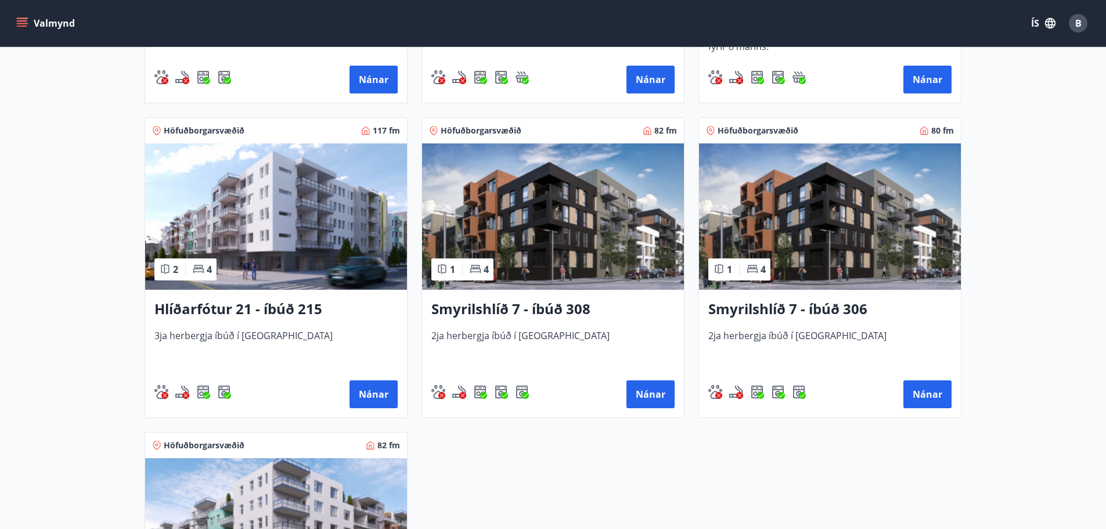
scroll to position [465, 0]
click at [827, 208] on img at bounding box center [830, 216] width 262 height 146
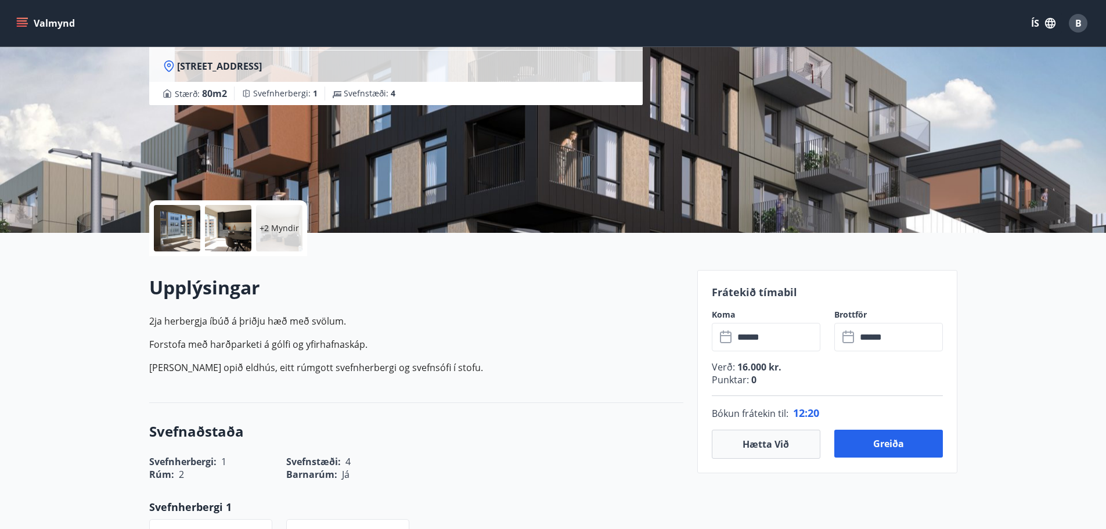
scroll to position [116, 0]
click at [901, 440] on button "Greiða" at bounding box center [888, 443] width 109 height 28
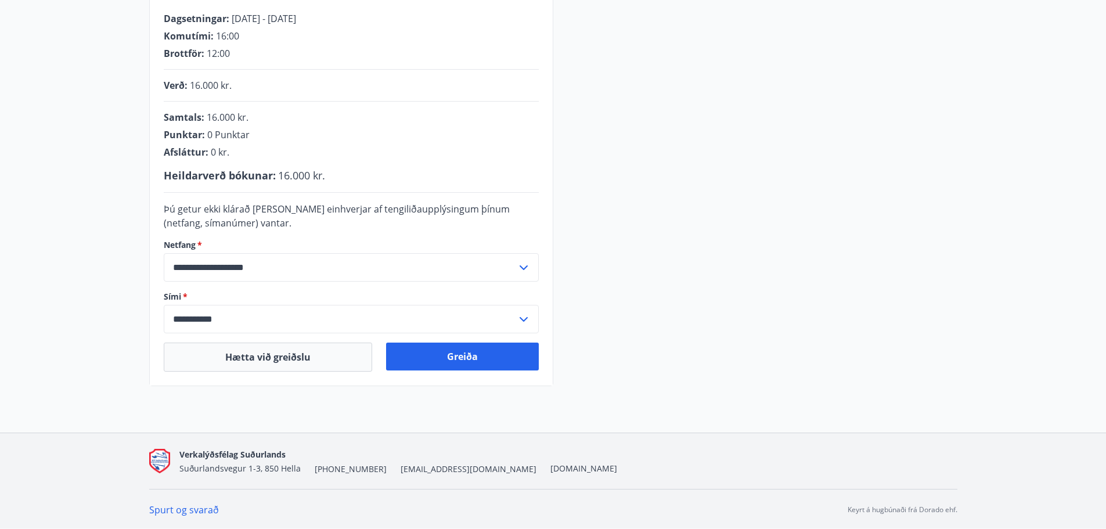
scroll to position [239, 0]
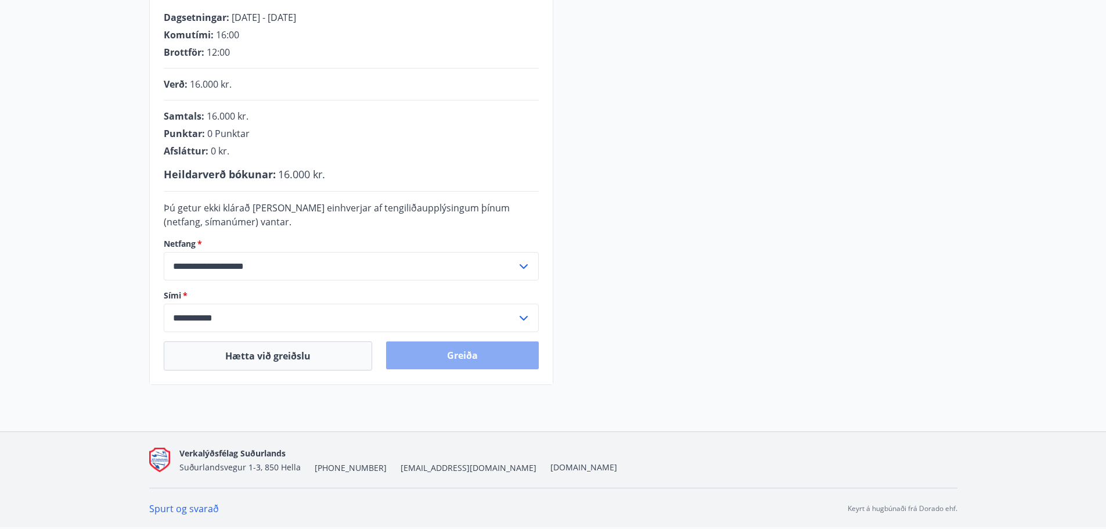
click at [457, 352] on button "Greiða" at bounding box center [462, 355] width 153 height 28
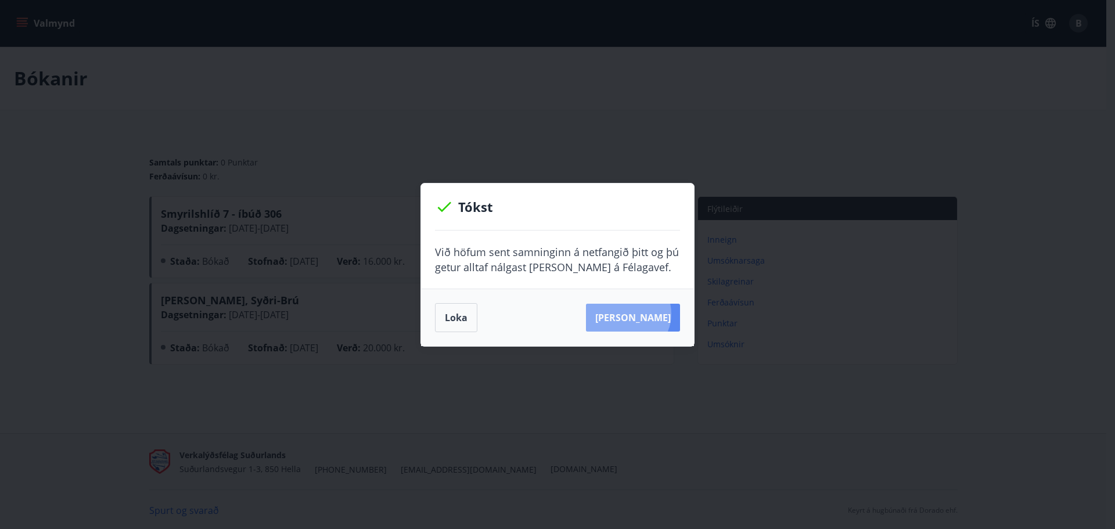
click at [646, 314] on button "Sjá samning" at bounding box center [633, 318] width 94 height 28
